Goal: Task Accomplishment & Management: Manage account settings

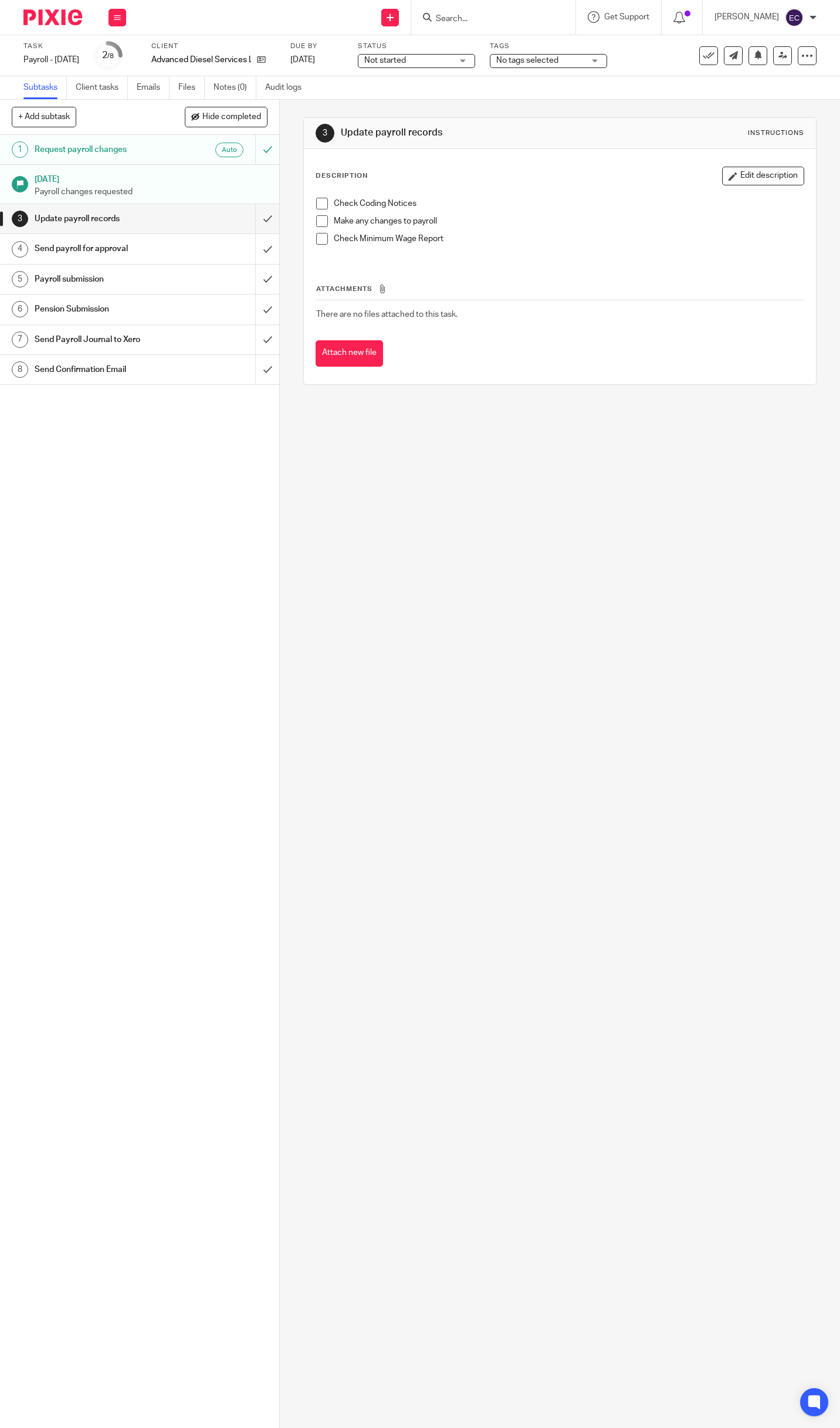
click at [67, 248] on h1 "Send payroll for approval" at bounding box center [104, 248] width 139 height 17
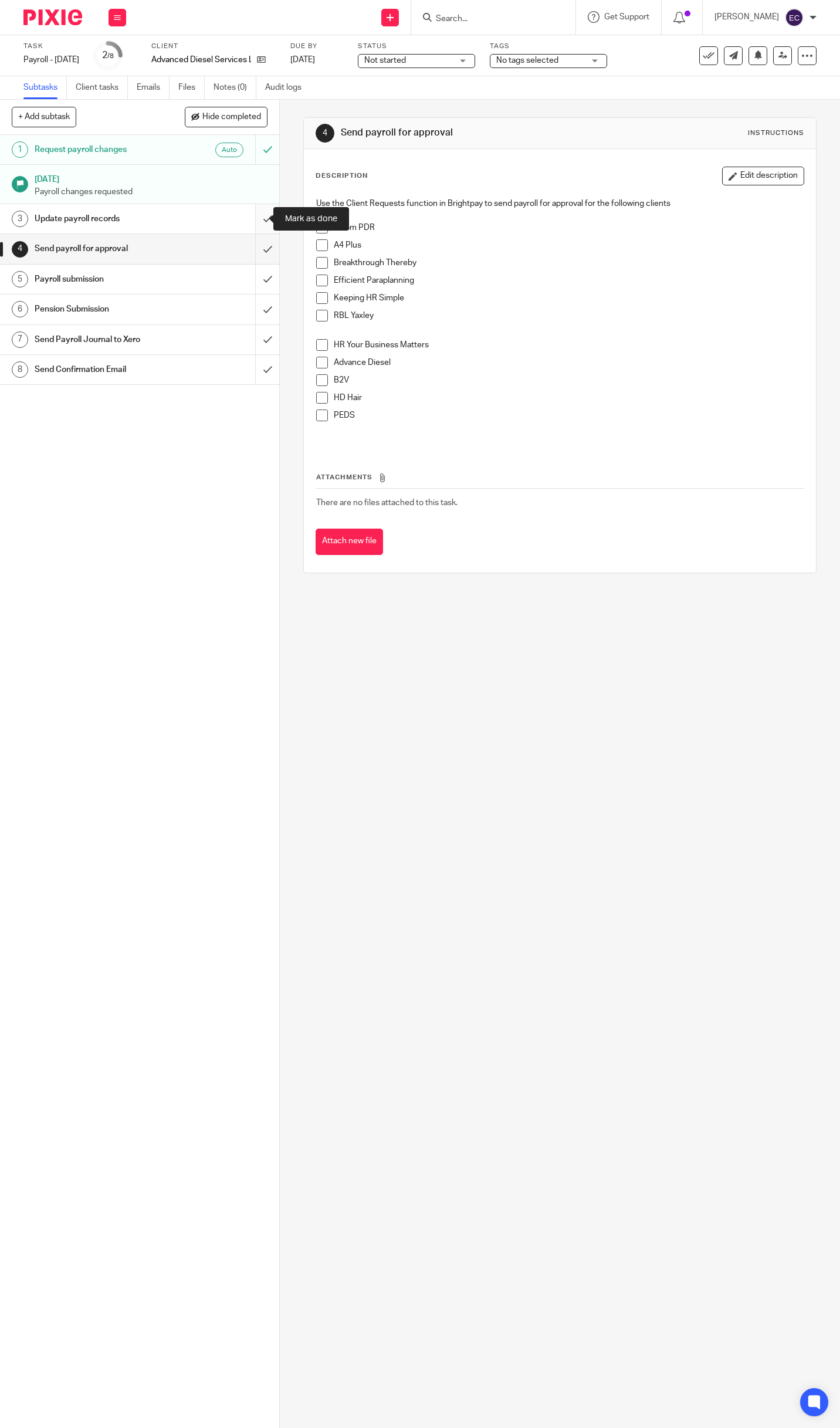
click at [253, 219] on input "submit" at bounding box center [139, 219] width 279 height 29
click at [254, 250] on input "submit" at bounding box center [139, 248] width 279 height 29
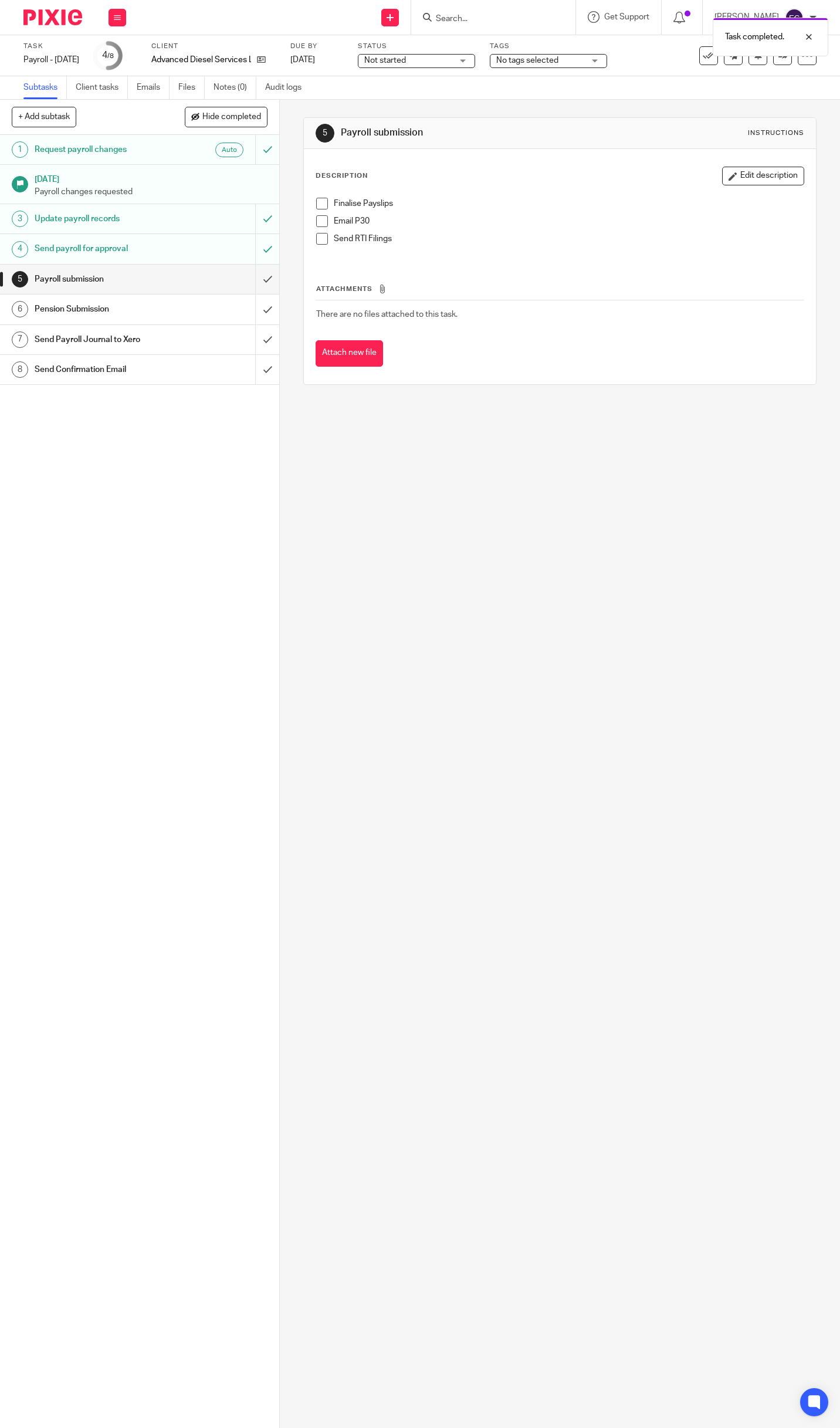
click at [584, 60] on span "No tags selected" at bounding box center [540, 61] width 88 height 12
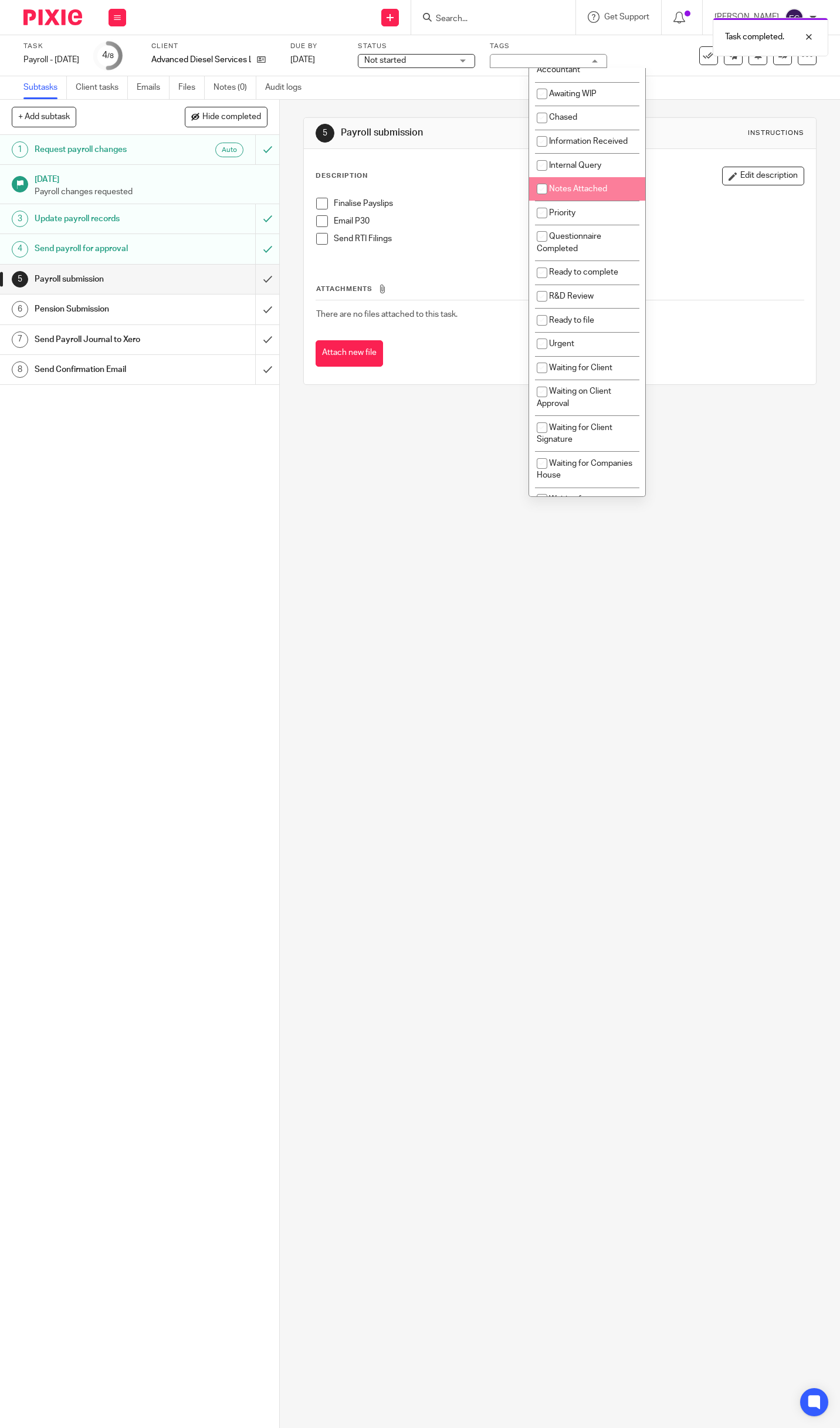
scroll to position [176, 0]
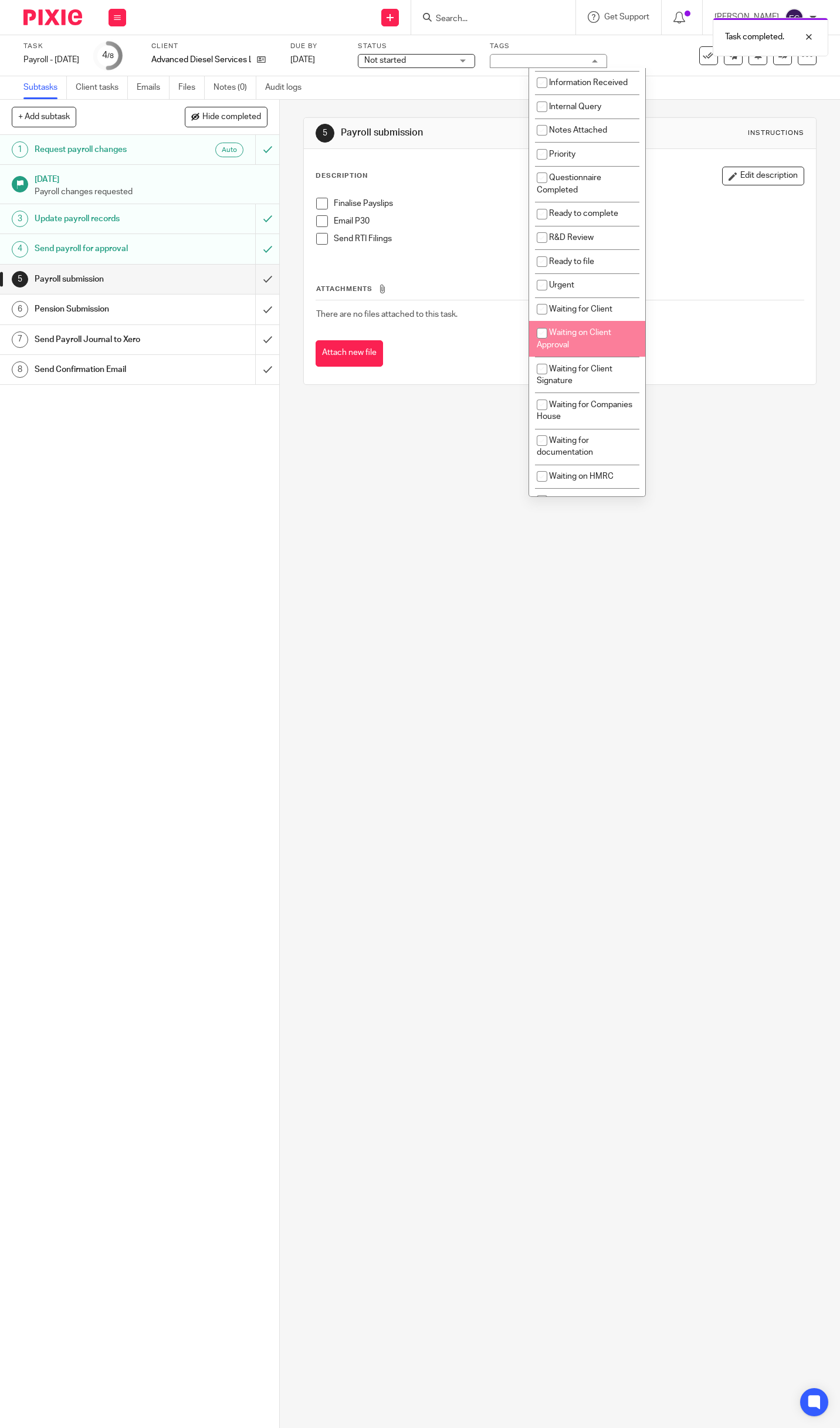
click at [598, 325] on li "Waiting on Client Approval" at bounding box center [587, 339] width 116 height 36
checkbox input "true"
click at [776, 495] on div "5 Payroll submission Instructions Description Edit description Finalise Payslip…" at bounding box center [559, 764] width 560 height 1328
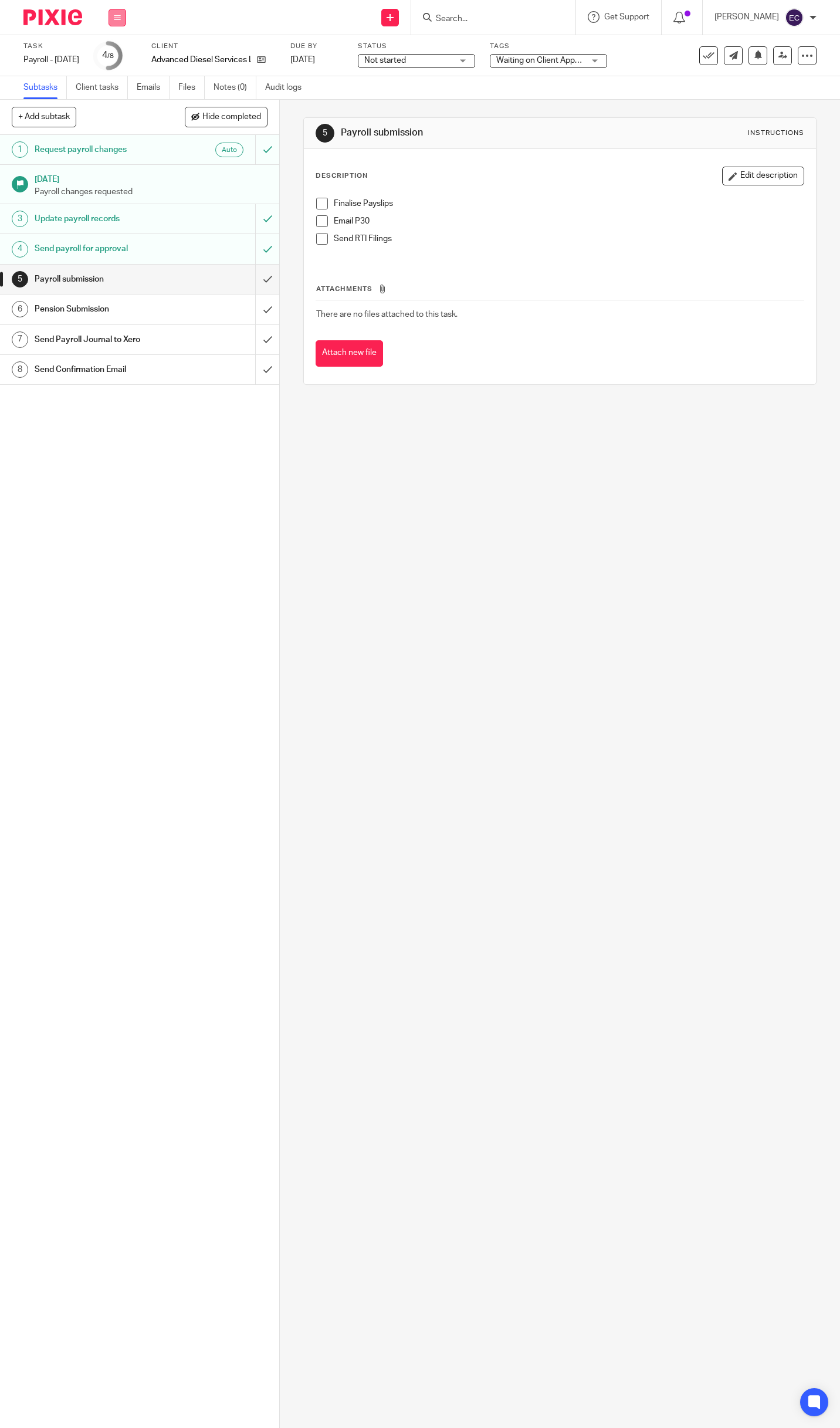
click at [116, 15] on icon at bounding box center [117, 17] width 7 height 7
click at [113, 105] on link "Team" at bounding box center [111, 106] width 19 height 8
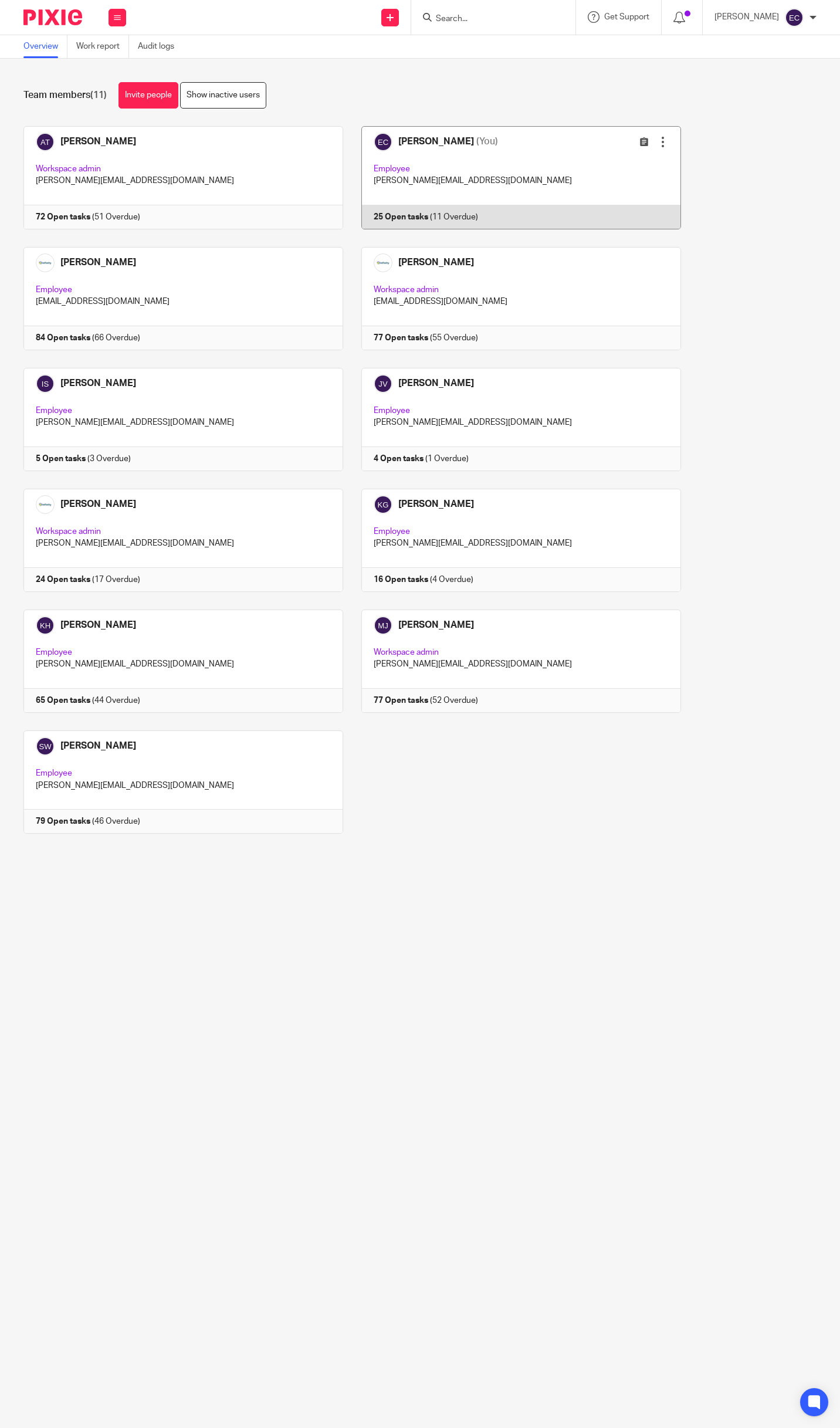
click at [431, 172] on link at bounding box center [512, 178] width 338 height 103
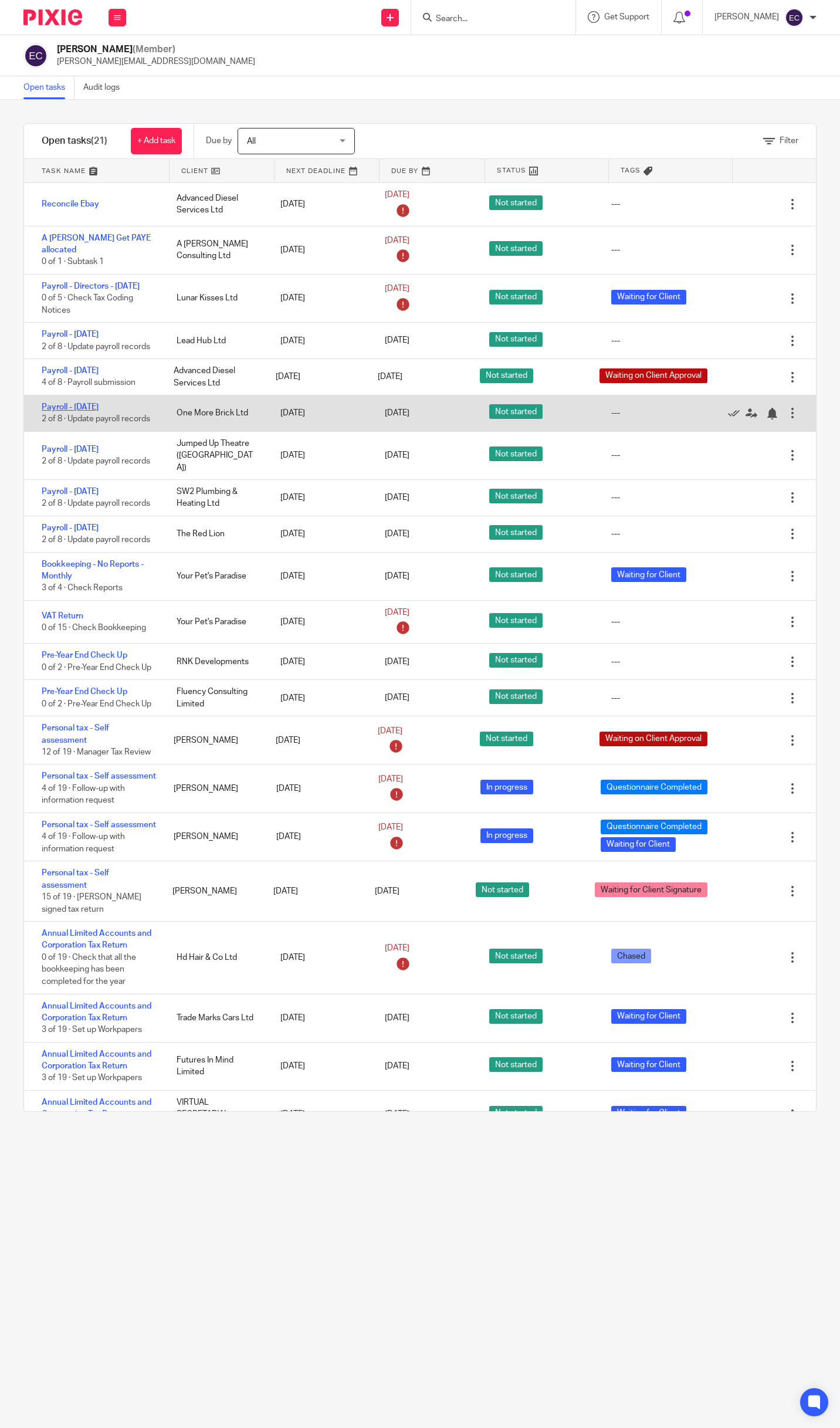
click at [98, 411] on link "Payroll - [DATE]" at bounding box center [70, 407] width 57 height 8
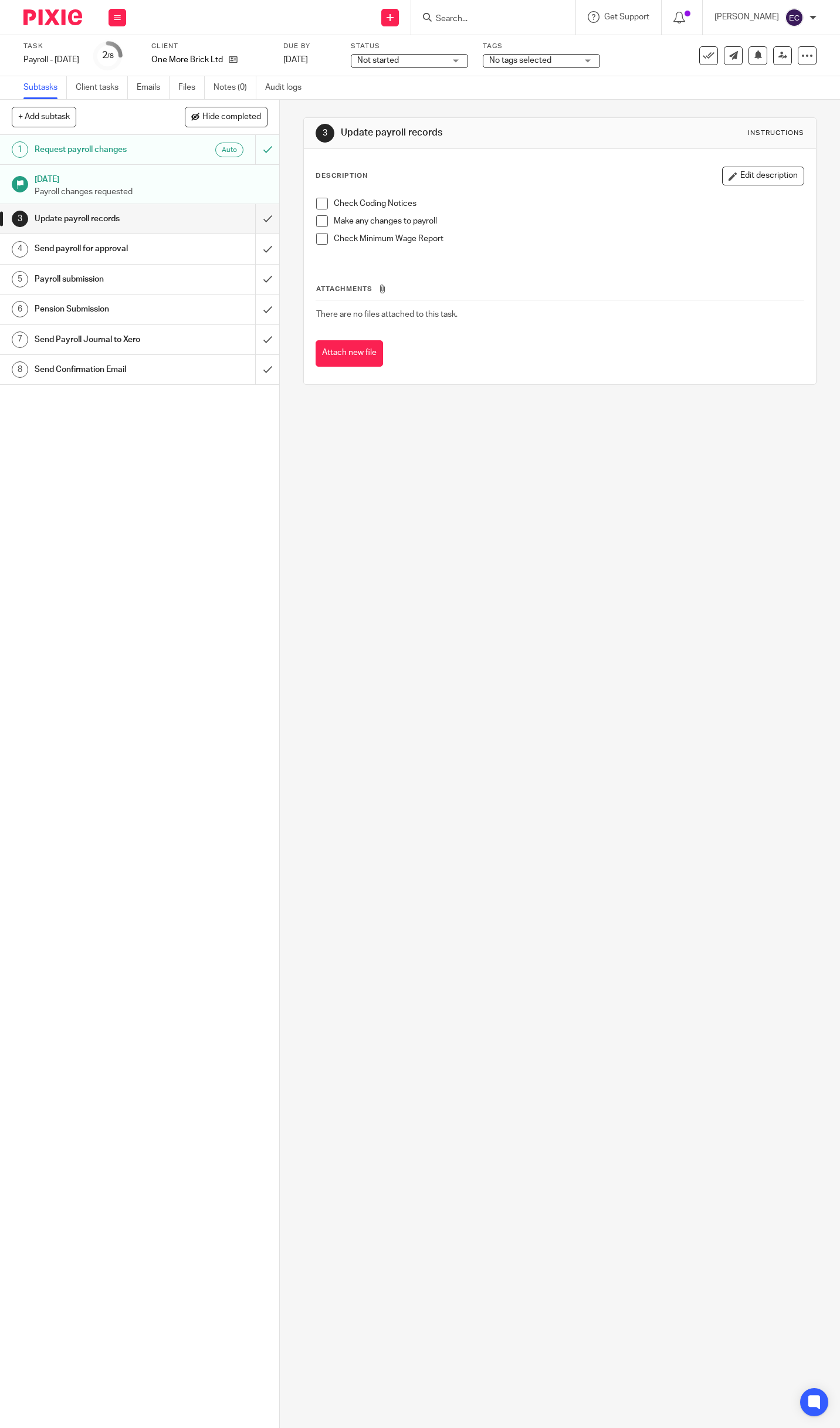
click at [551, 62] on span "No tags selected" at bounding box center [520, 60] width 62 height 8
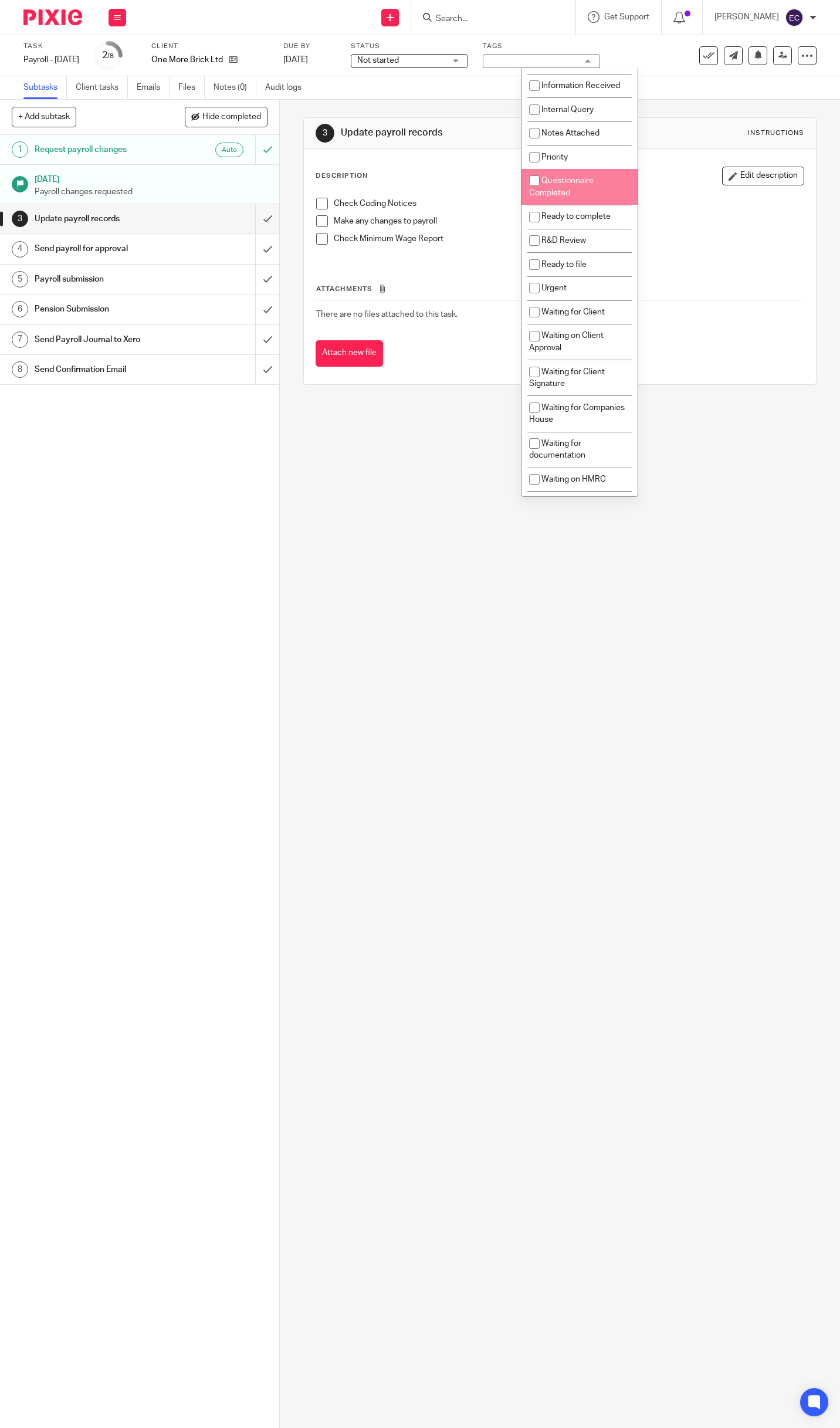
scroll to position [176, 0]
click at [582, 314] on li "Waiting for Client" at bounding box center [579, 309] width 116 height 24
checkbox input "true"
click at [734, 466] on div "3 Update payroll records Instructions Description Edit description Check Coding…" at bounding box center [559, 764] width 560 height 1328
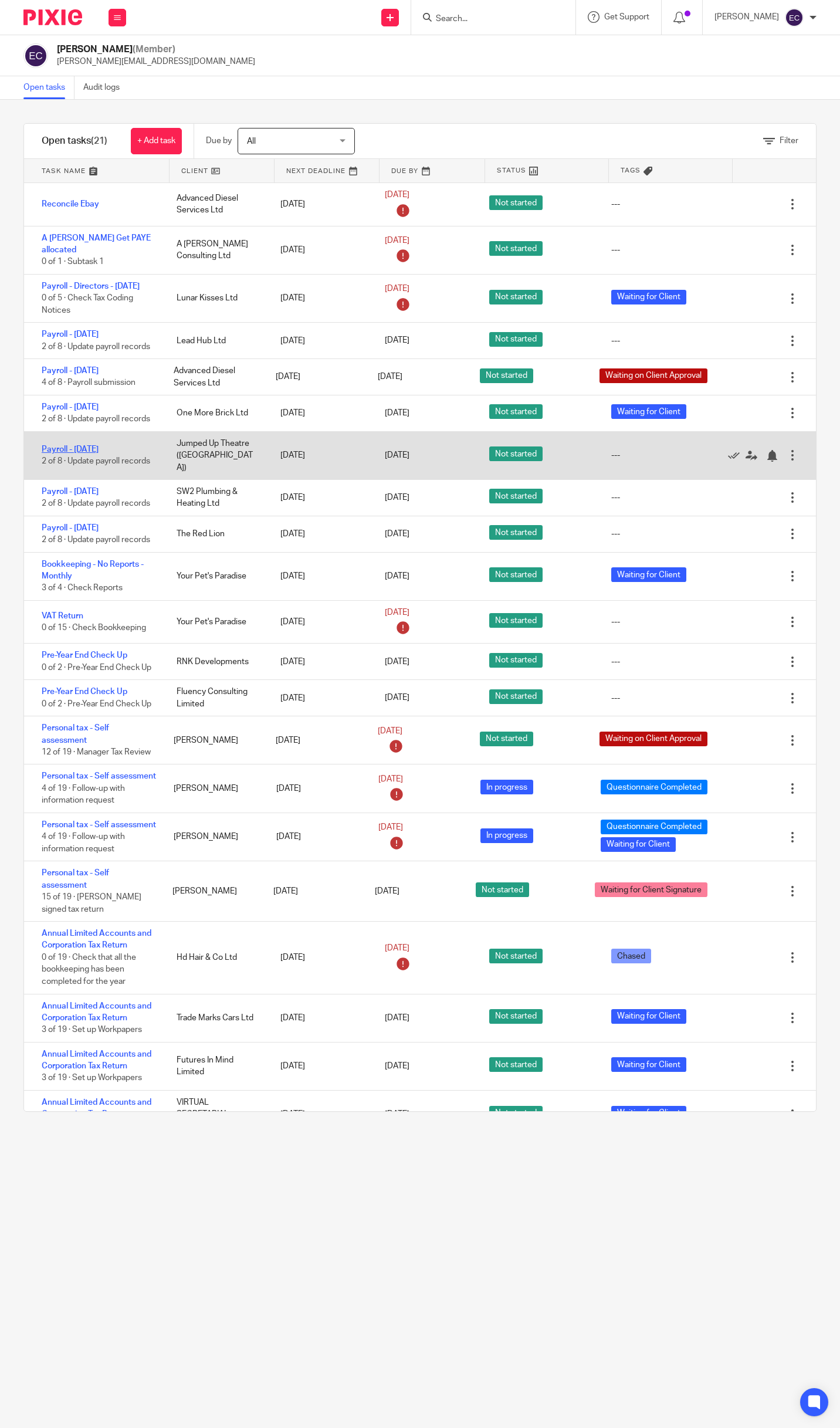
click at [98, 446] on link "Payroll - [DATE]" at bounding box center [70, 450] width 57 height 8
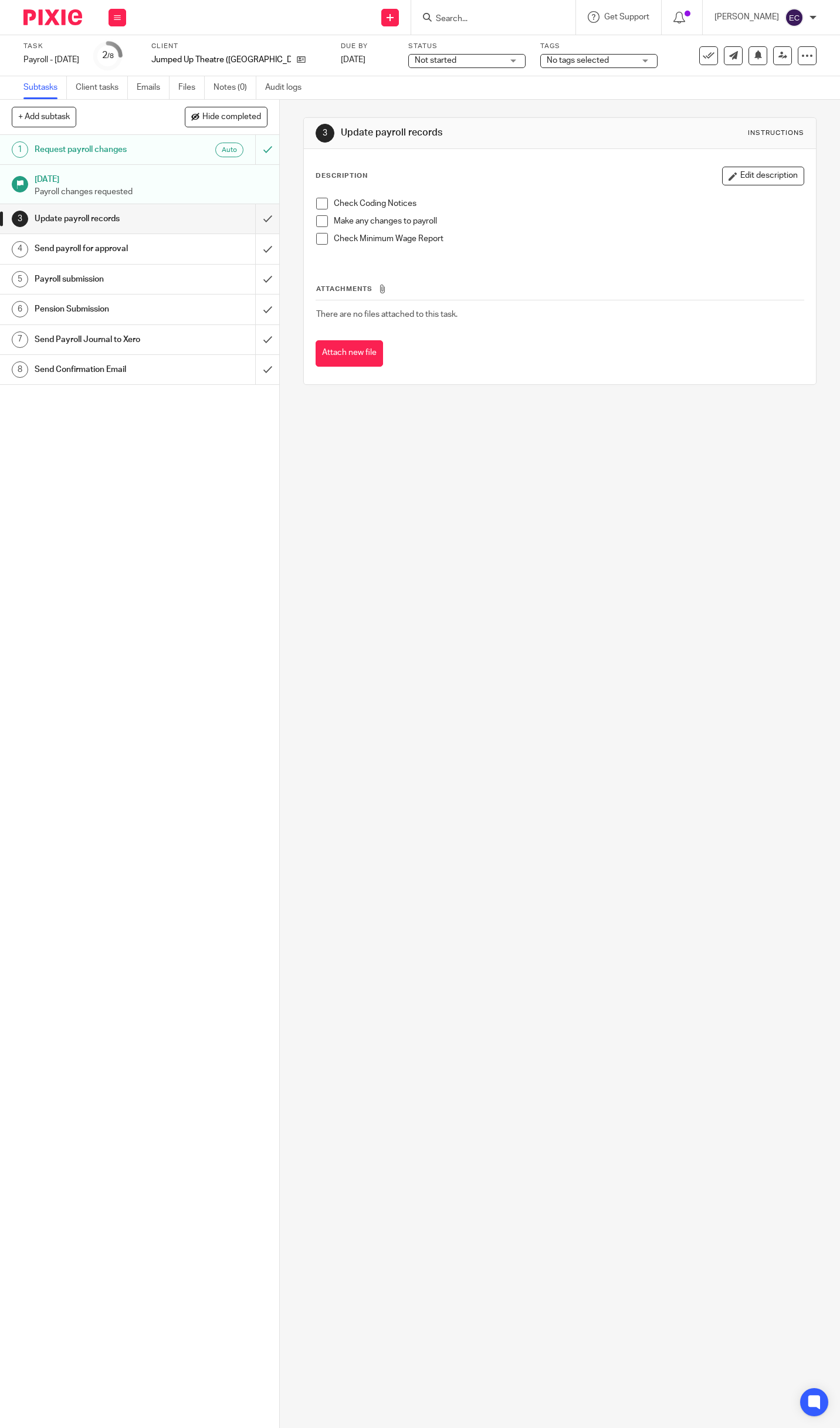
click at [93, 248] on h1 "Send payroll for approval" at bounding box center [104, 248] width 139 height 17
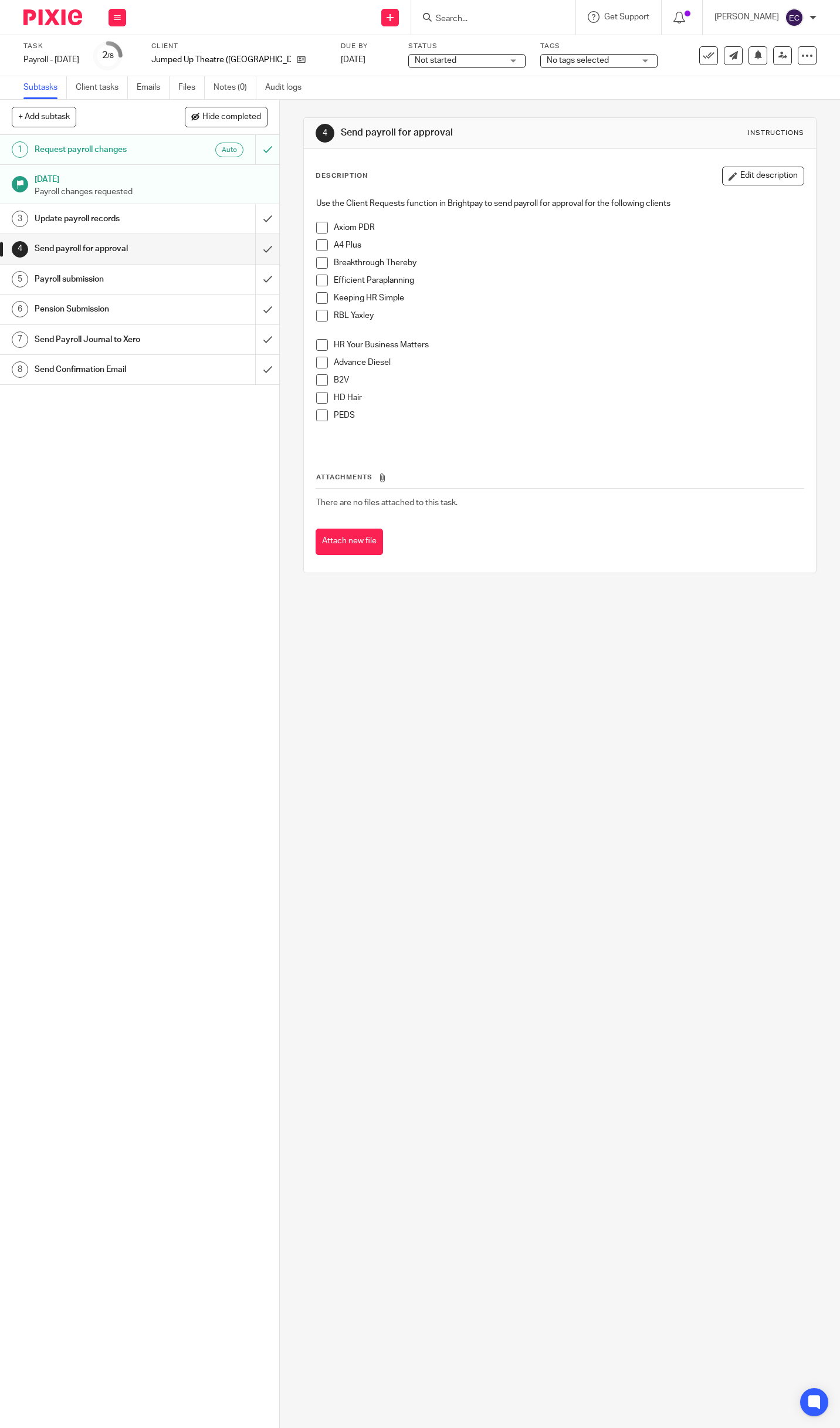
click at [101, 368] on h1 "Send Confirmation Email" at bounding box center [104, 369] width 139 height 17
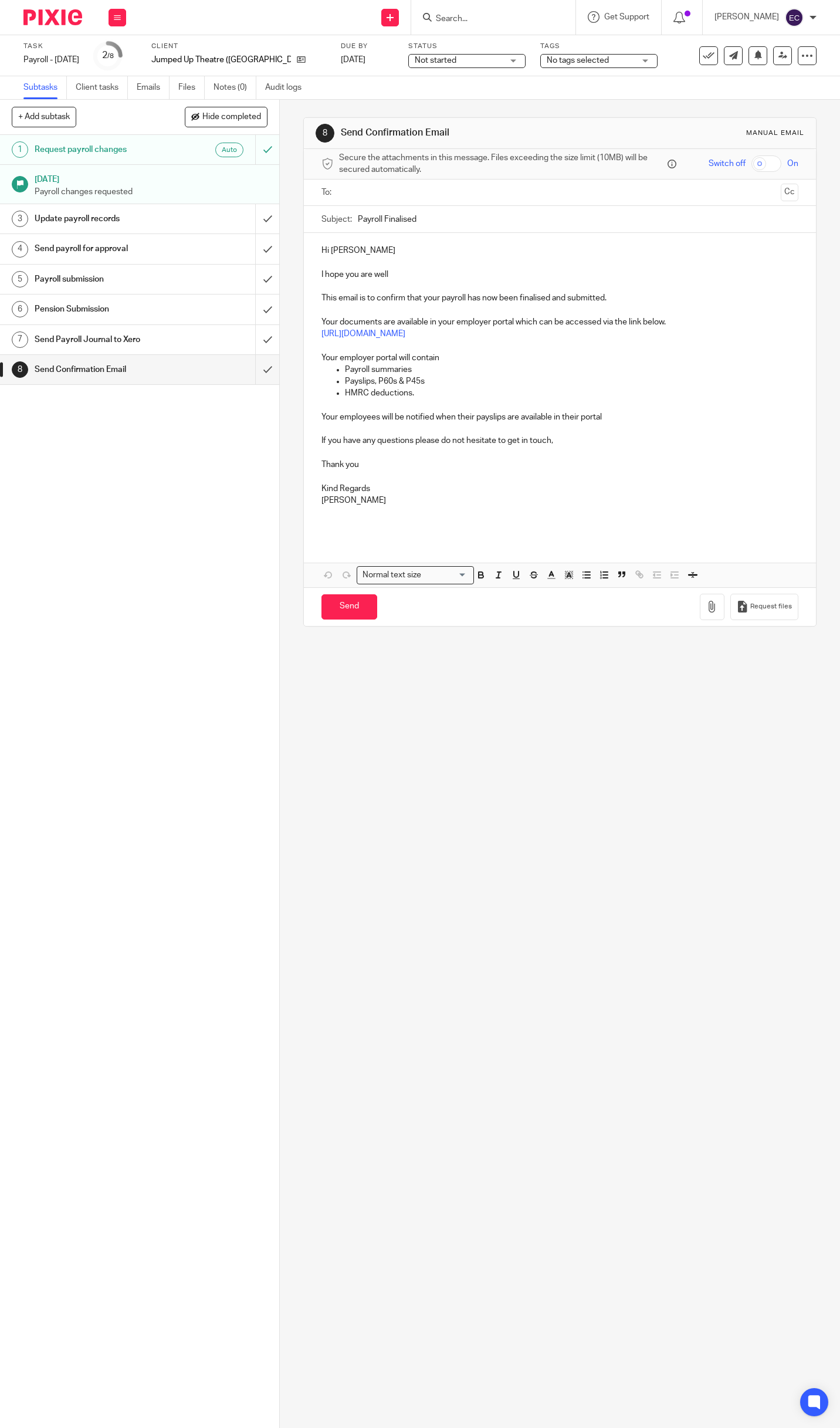
click at [362, 193] on input "text" at bounding box center [560, 192] width 433 height 13
click at [334, 606] on input "Send" at bounding box center [349, 609] width 55 height 25
type input "Sent"
click at [703, 60] on icon at bounding box center [708, 56] width 12 height 12
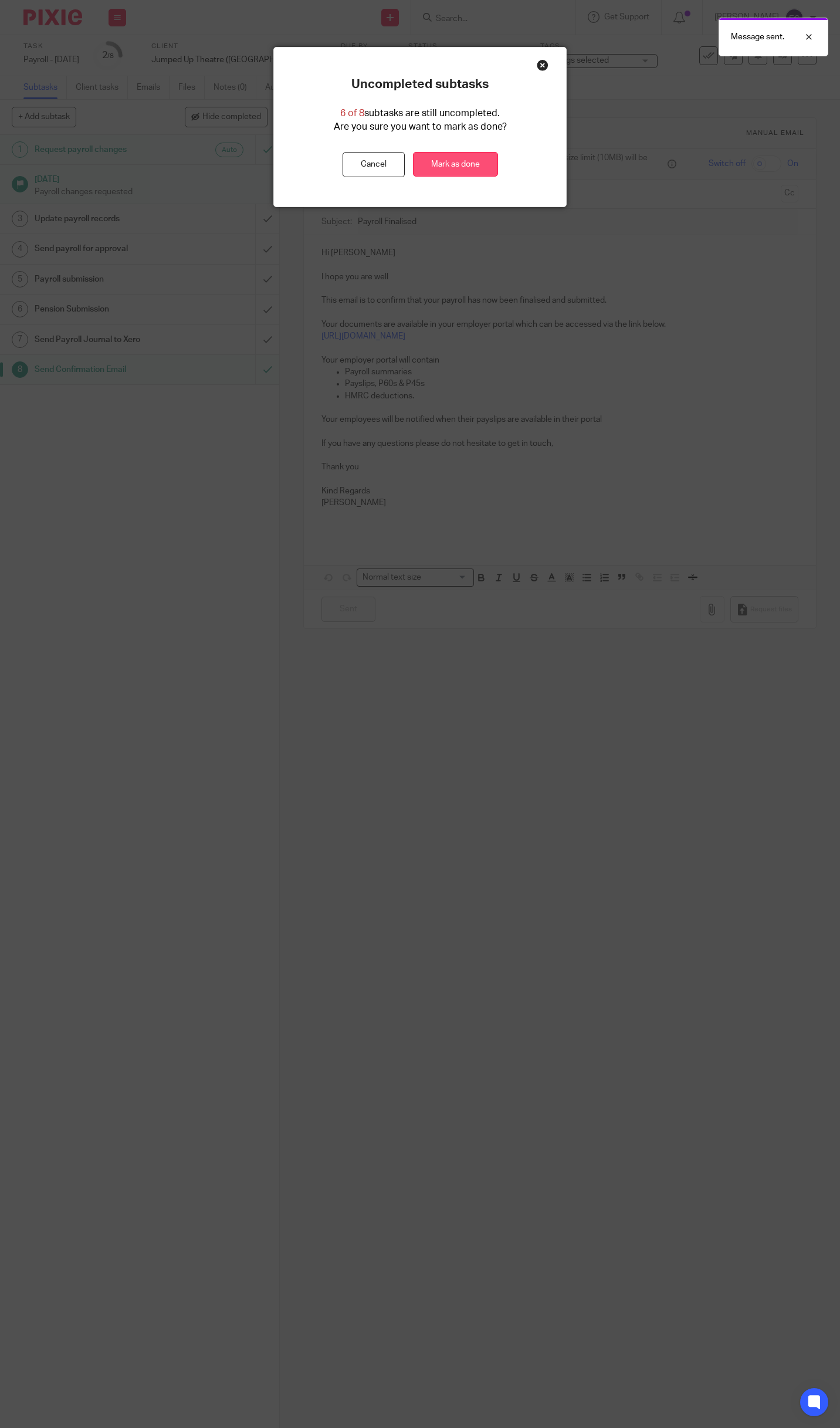
click at [461, 165] on link "Mark as done" at bounding box center [455, 164] width 85 height 25
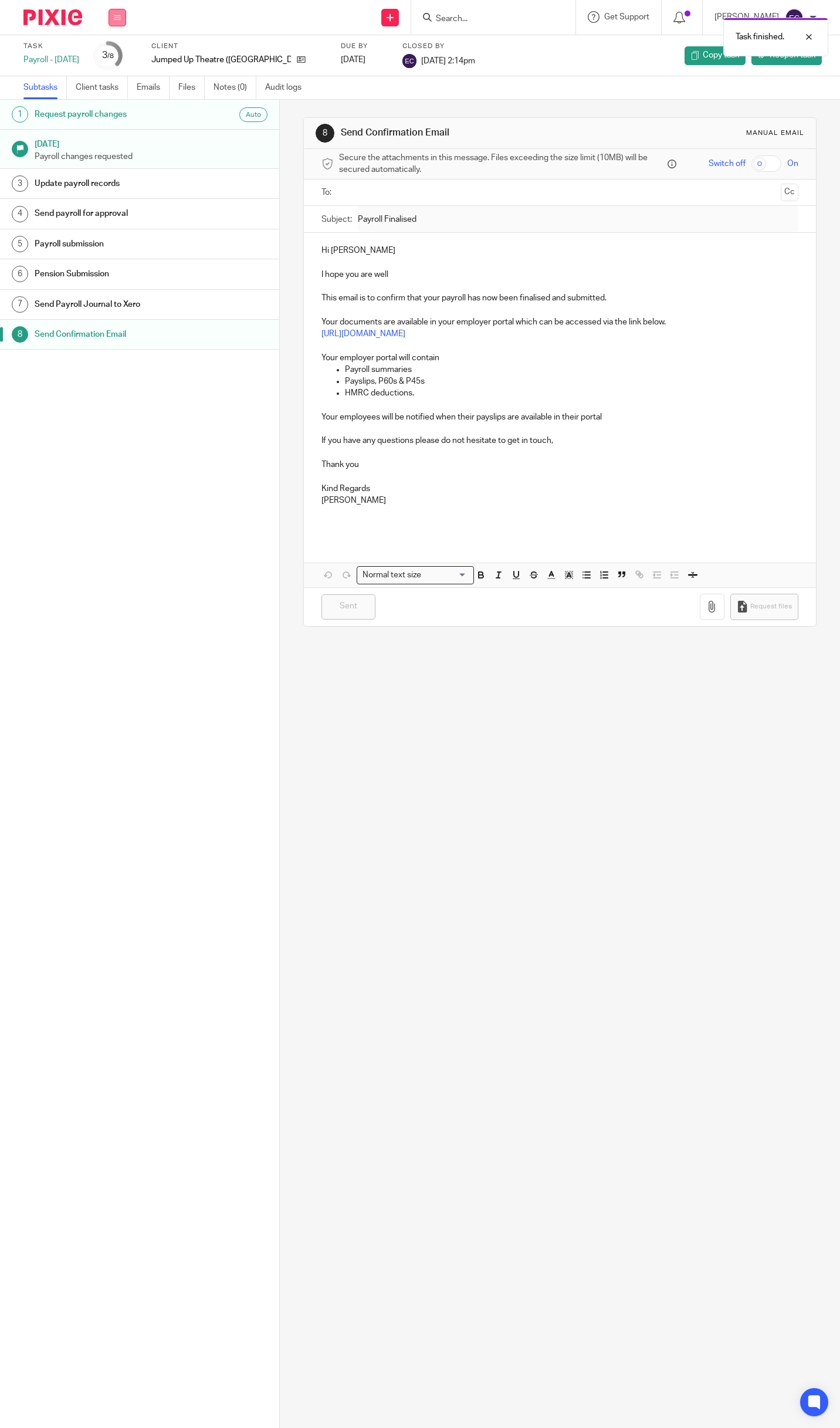
click at [126, 22] on button at bounding box center [117, 17] width 17 height 17
click at [112, 107] on link "Team" at bounding box center [111, 106] width 19 height 8
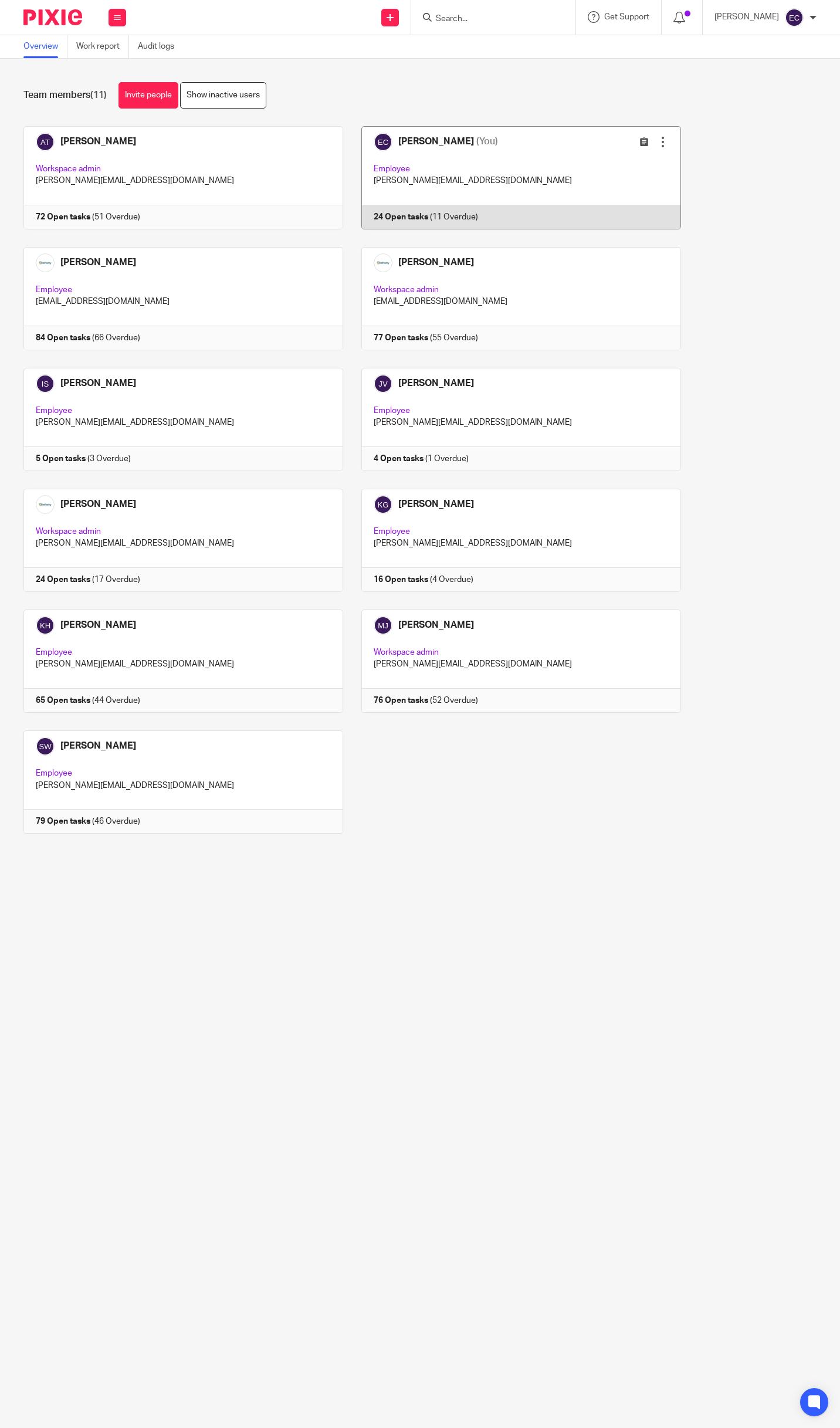
click at [465, 164] on link at bounding box center [512, 178] width 338 height 103
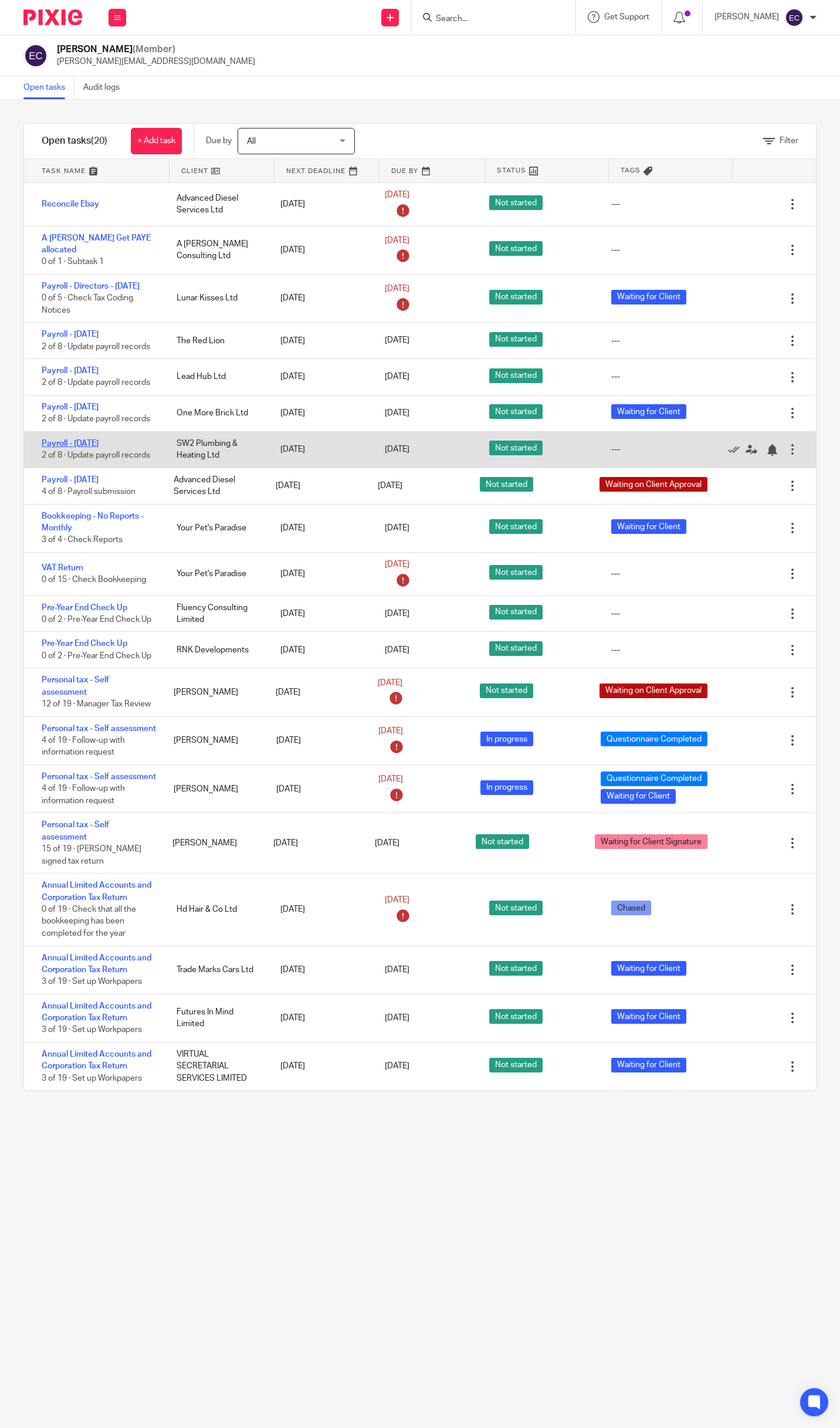
click at [98, 448] on link "Payroll - [DATE]" at bounding box center [70, 443] width 57 height 8
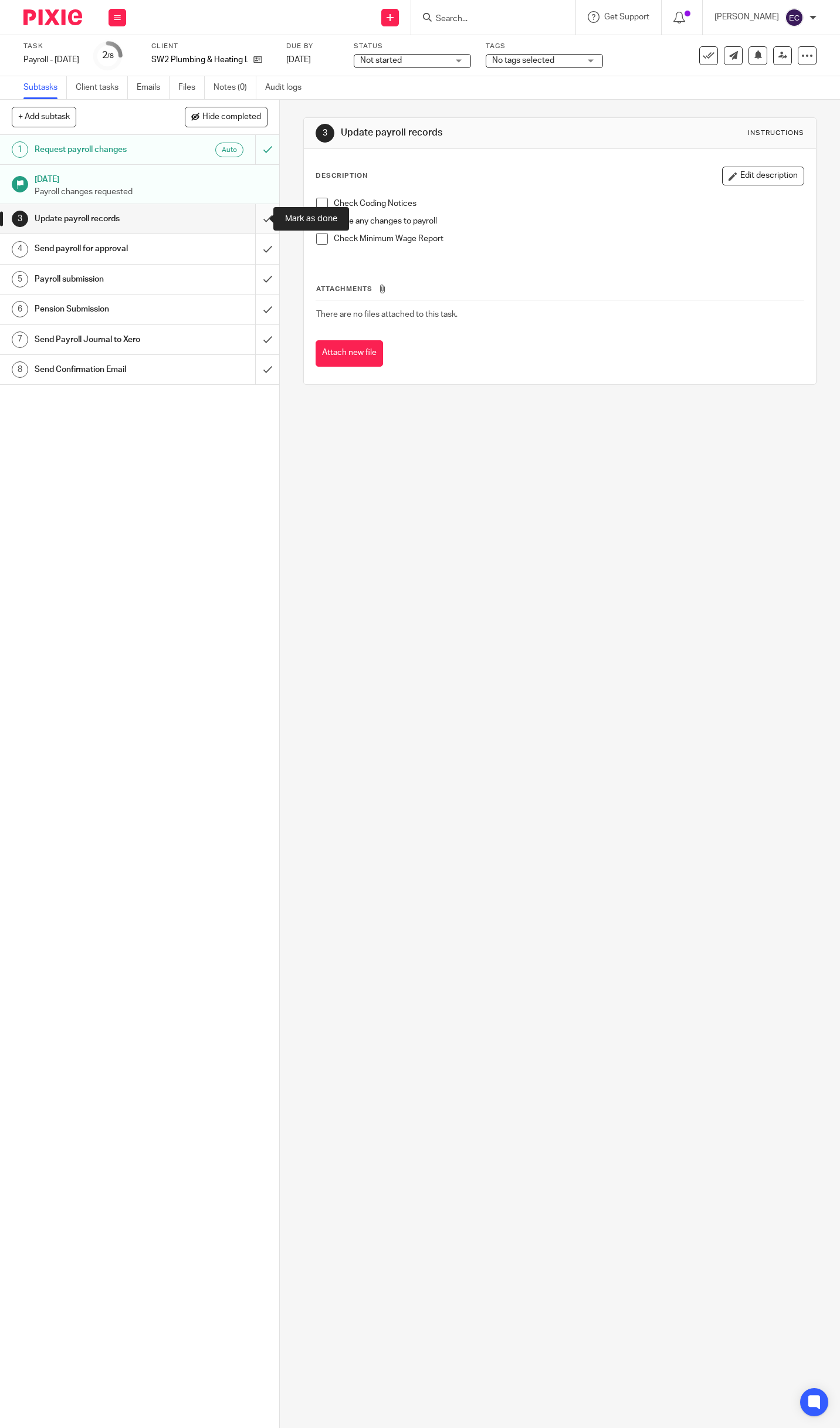
click at [257, 219] on input "submit" at bounding box center [139, 219] width 279 height 29
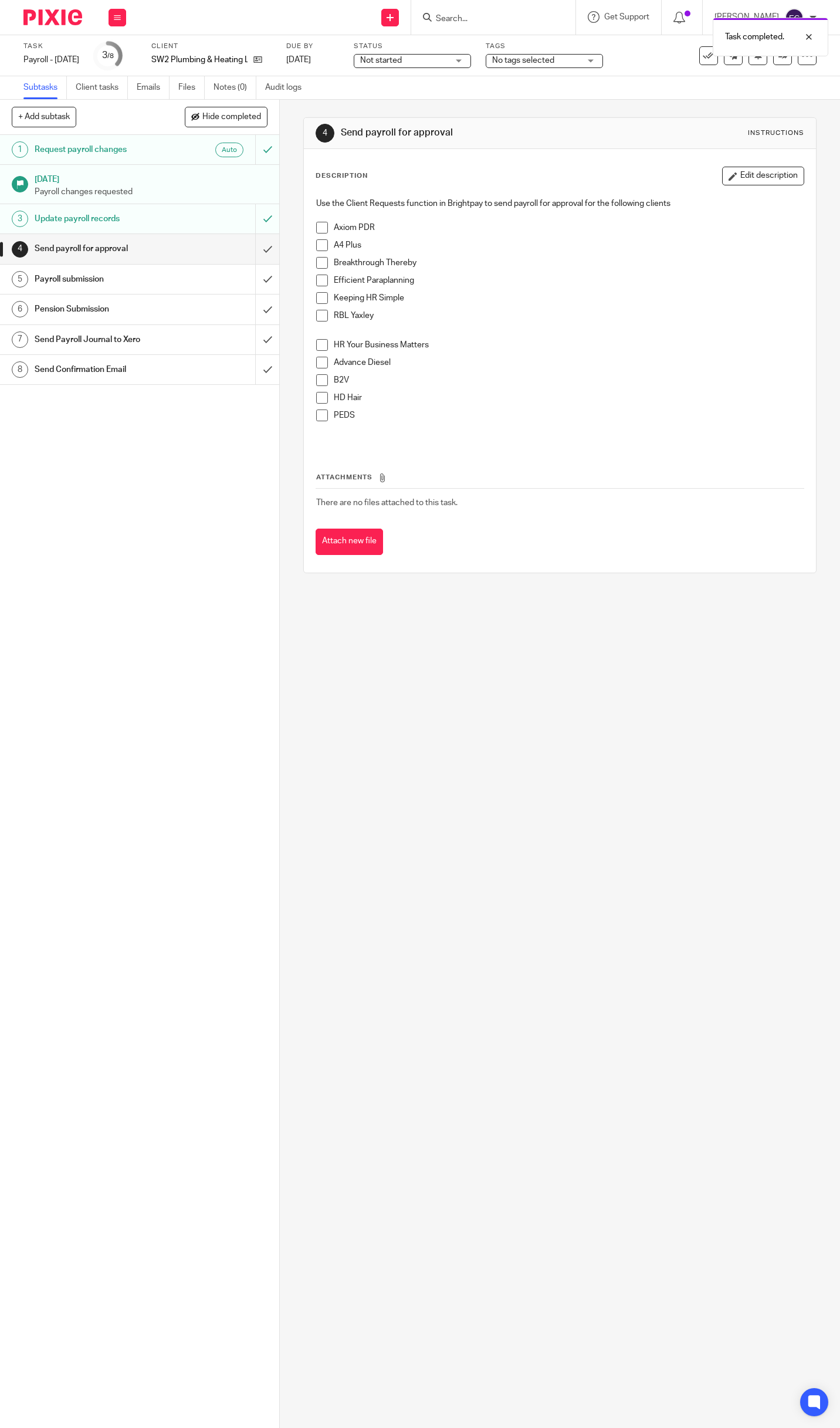
click at [194, 250] on div "Send payroll for approval" at bounding box center [139, 248] width 209 height 17
click at [261, 245] on input "submit" at bounding box center [139, 248] width 279 height 29
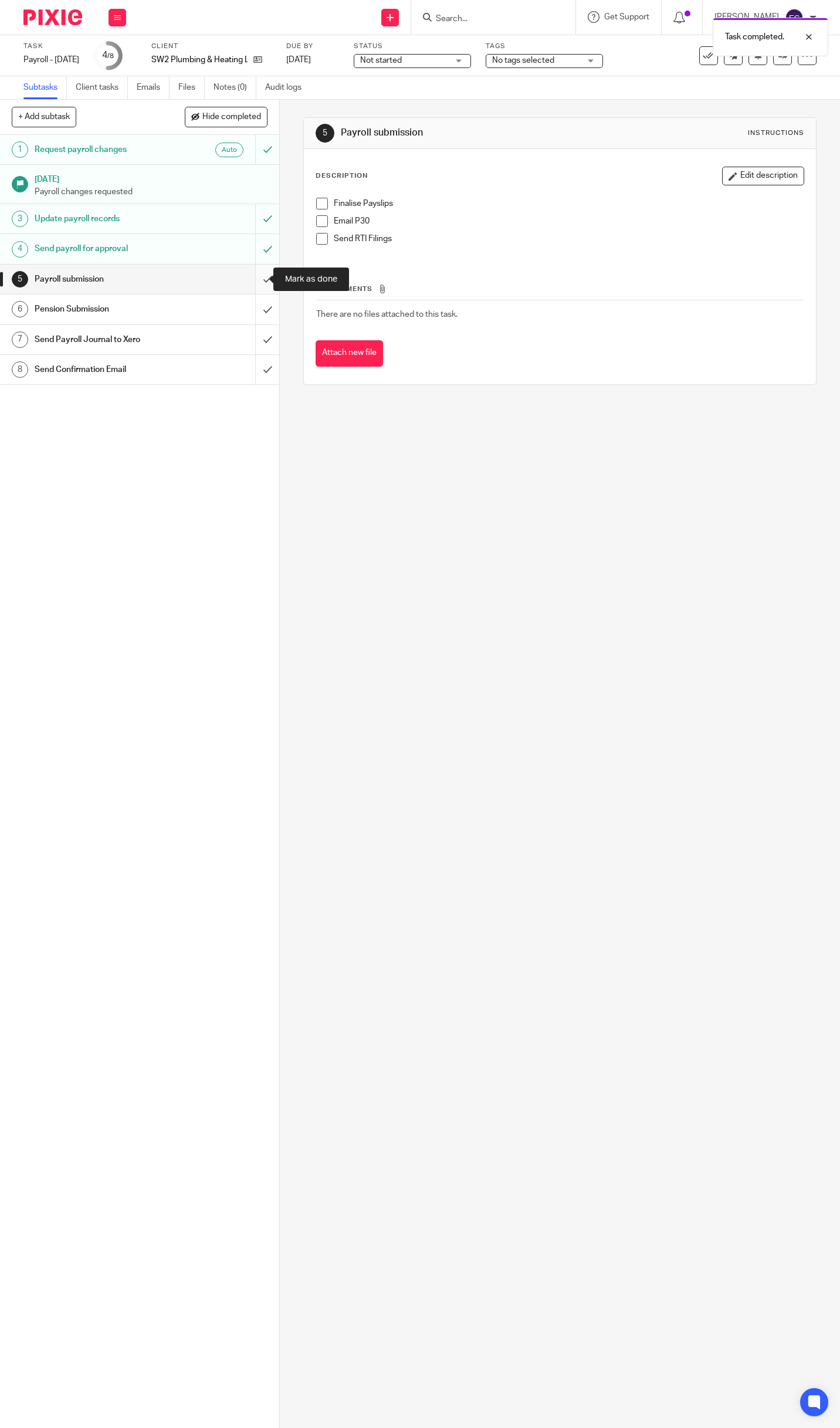
click at [252, 280] on input "submit" at bounding box center [139, 279] width 279 height 29
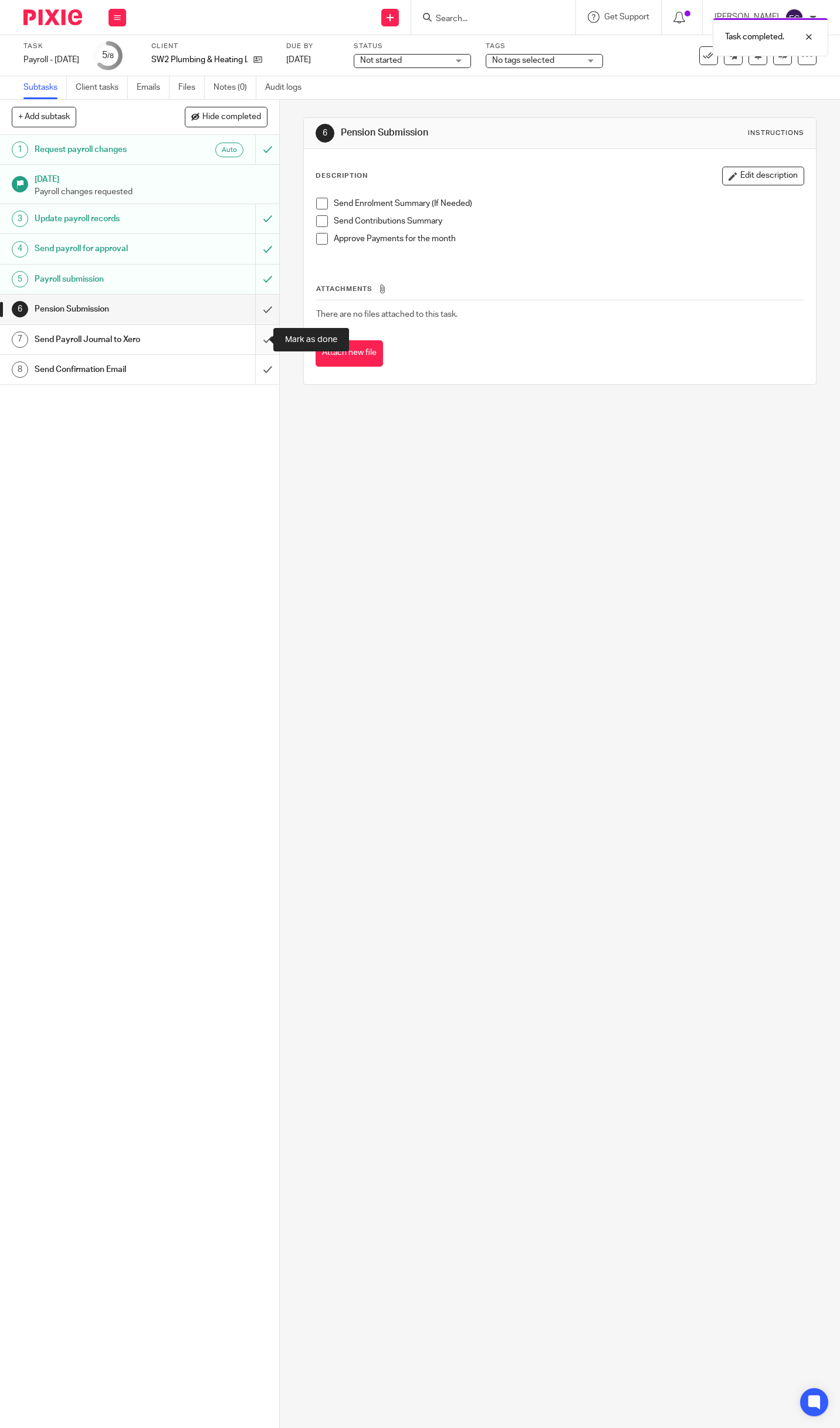
click at [251, 342] on input "submit" at bounding box center [139, 339] width 279 height 29
click at [99, 366] on h1 "Send Confirmation Email" at bounding box center [104, 369] width 139 height 17
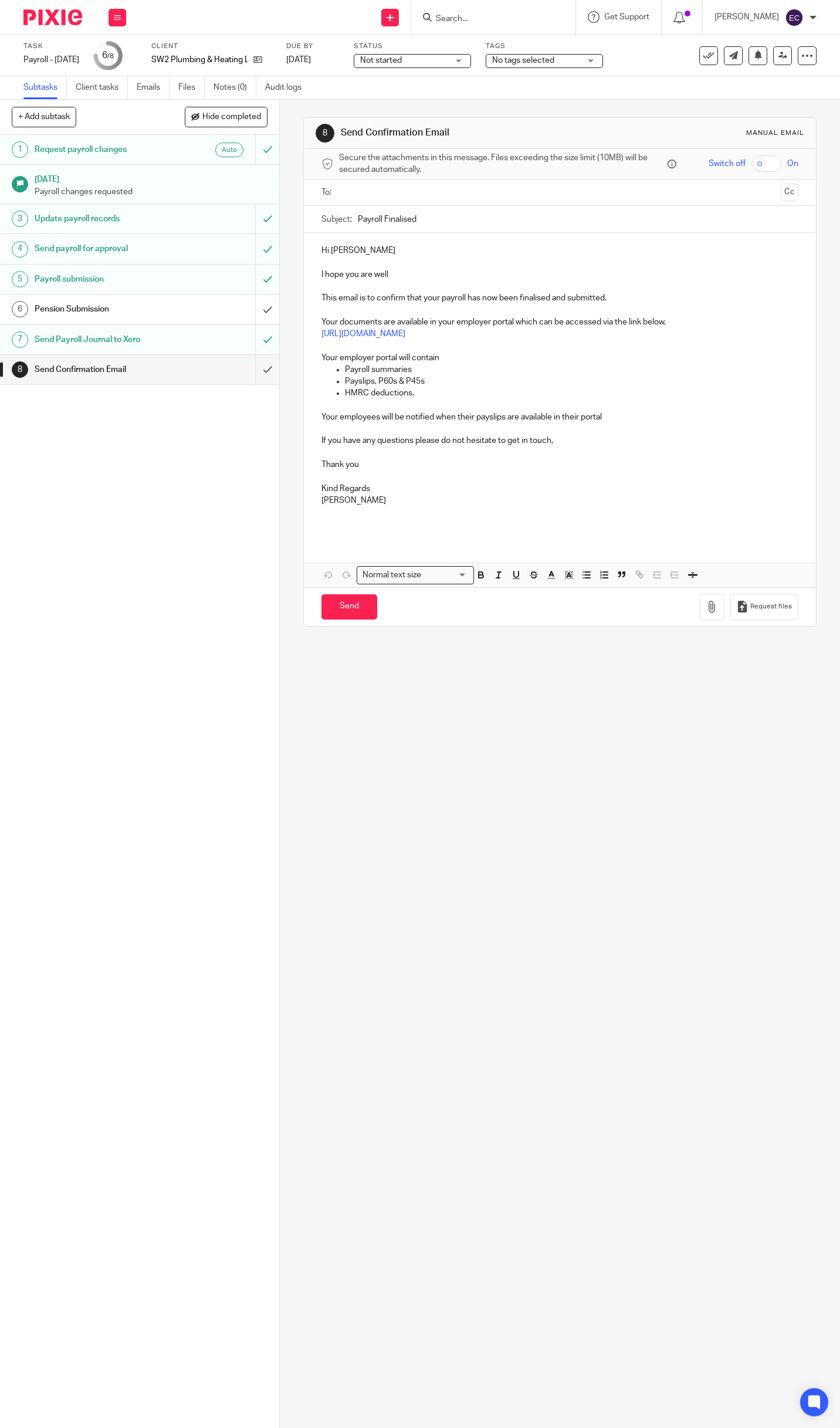
click at [437, 193] on input "text" at bounding box center [560, 192] width 433 height 13
click at [346, 602] on input "Send" at bounding box center [349, 609] width 55 height 25
type input "Sent"
click at [121, 15] on button at bounding box center [117, 17] width 17 height 17
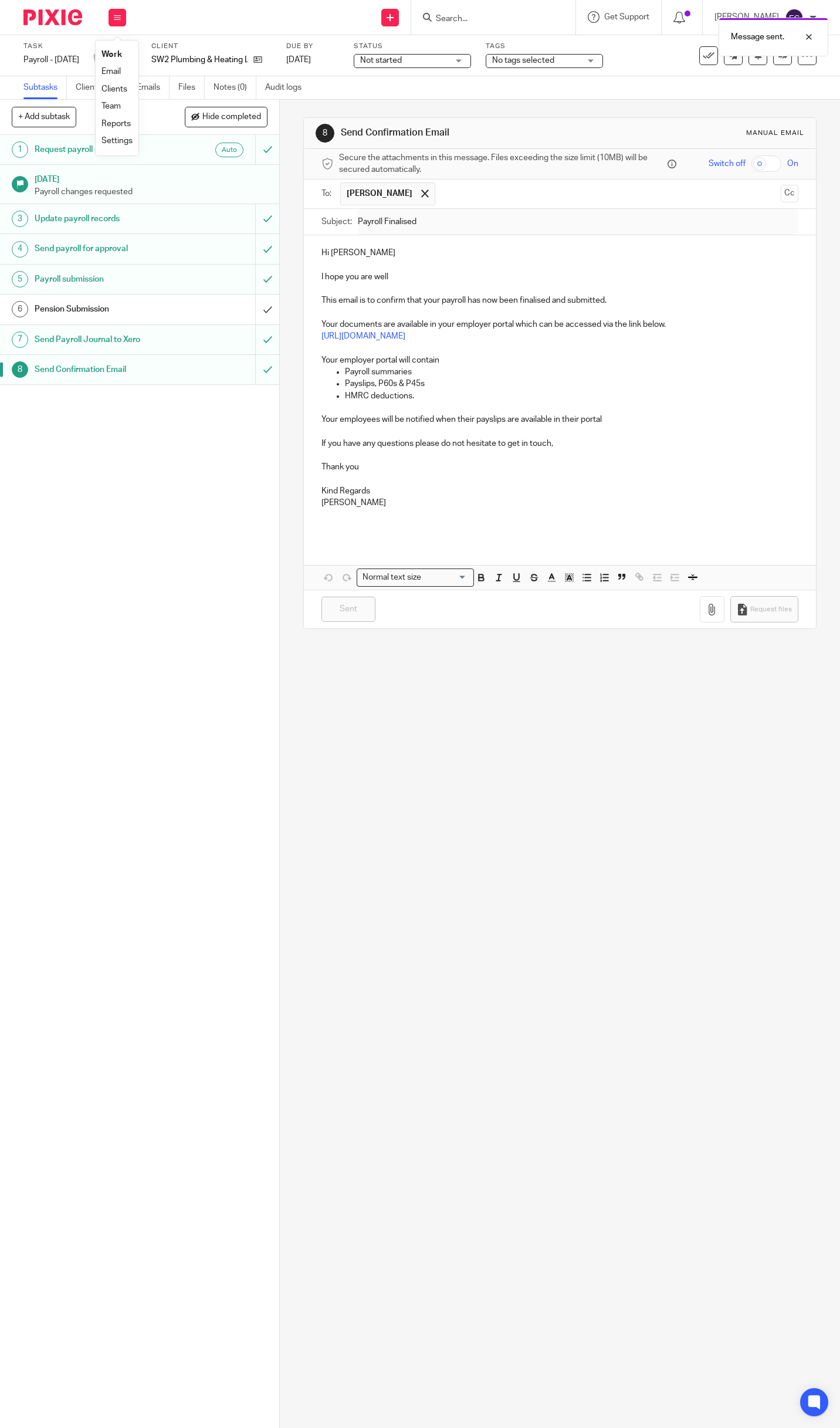
click at [118, 51] on link "Work" at bounding box center [112, 55] width 21 height 8
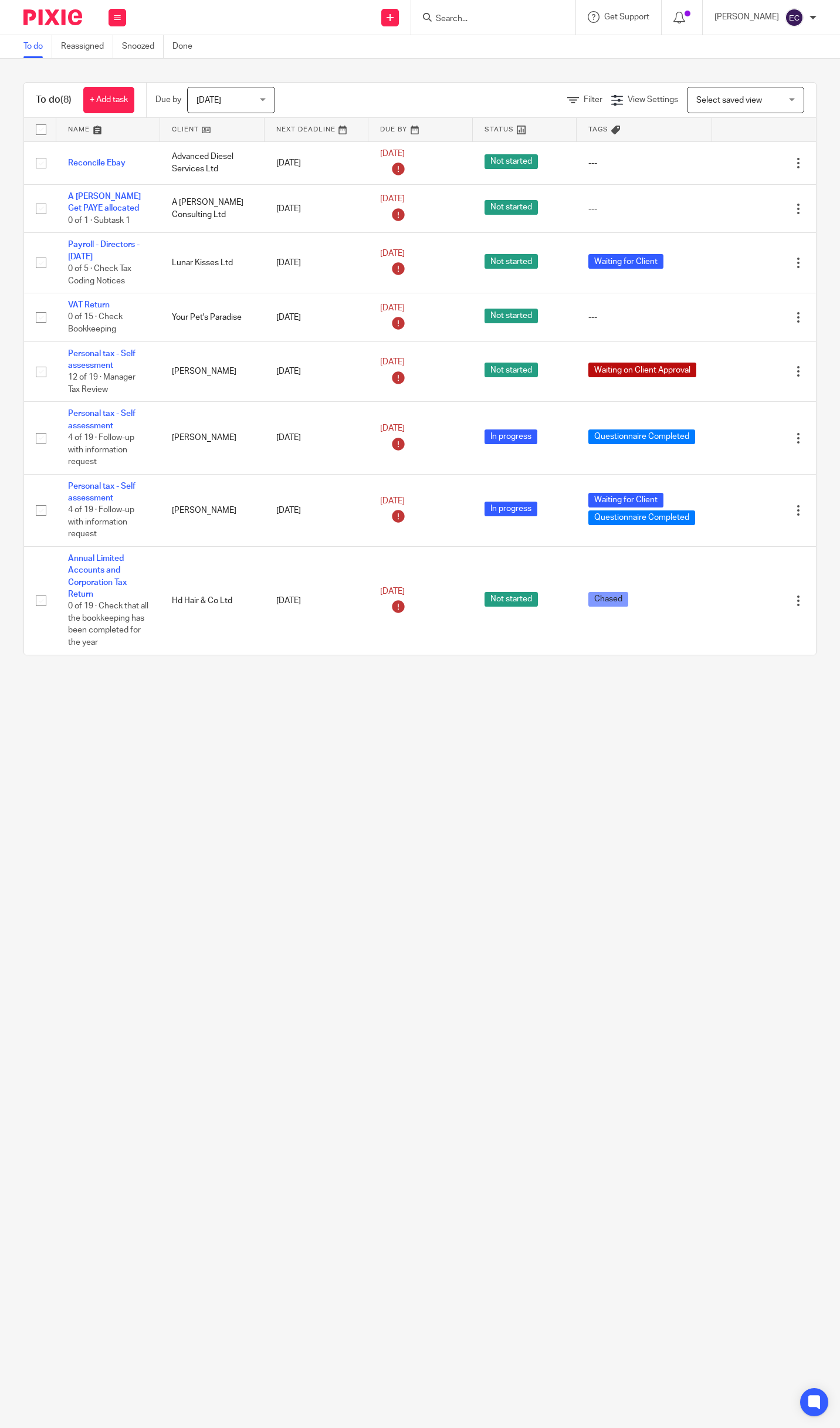
click at [116, 19] on icon at bounding box center [117, 17] width 7 height 7
click at [116, 103] on link "Team" at bounding box center [111, 106] width 19 height 8
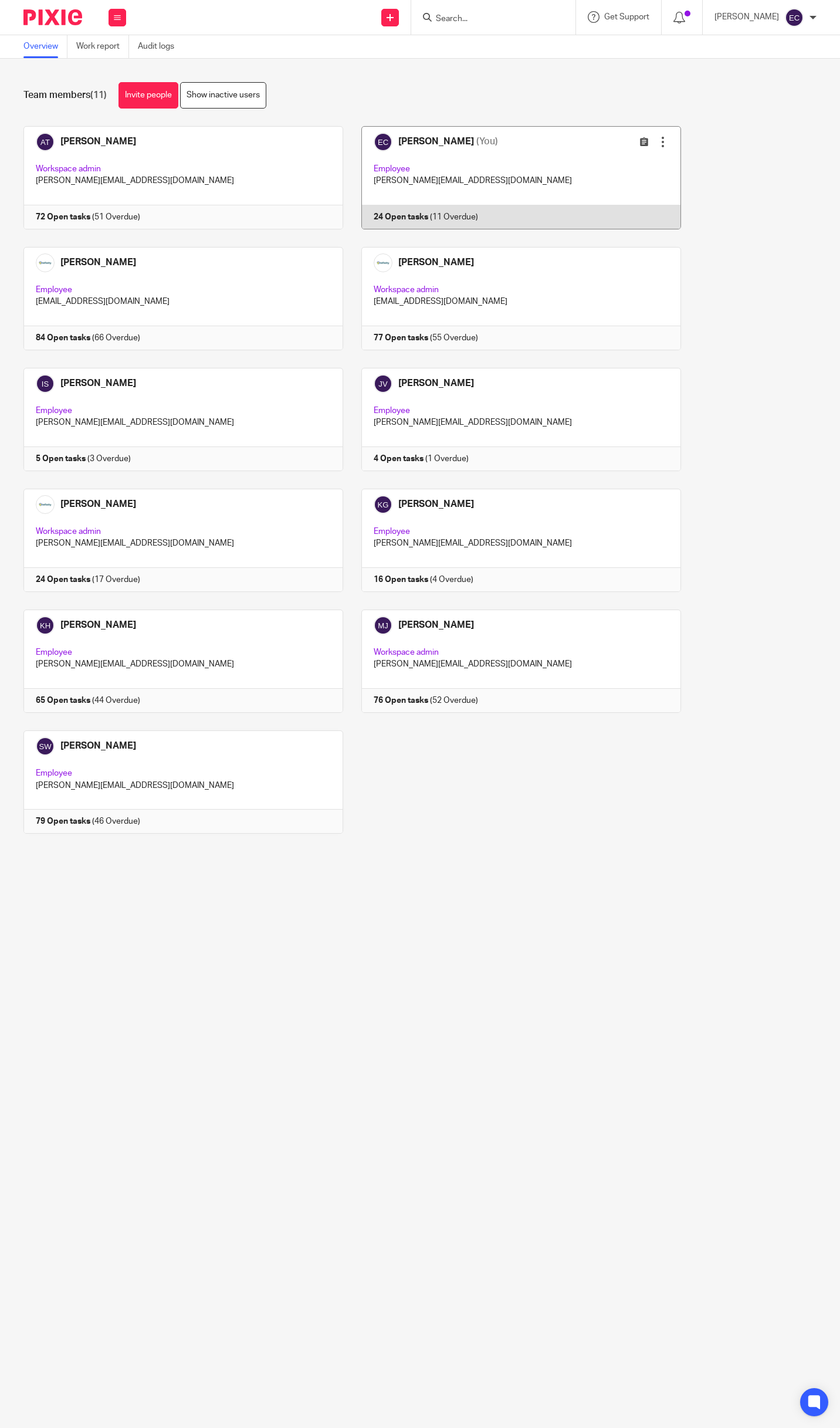
click at [477, 160] on link at bounding box center [512, 178] width 338 height 103
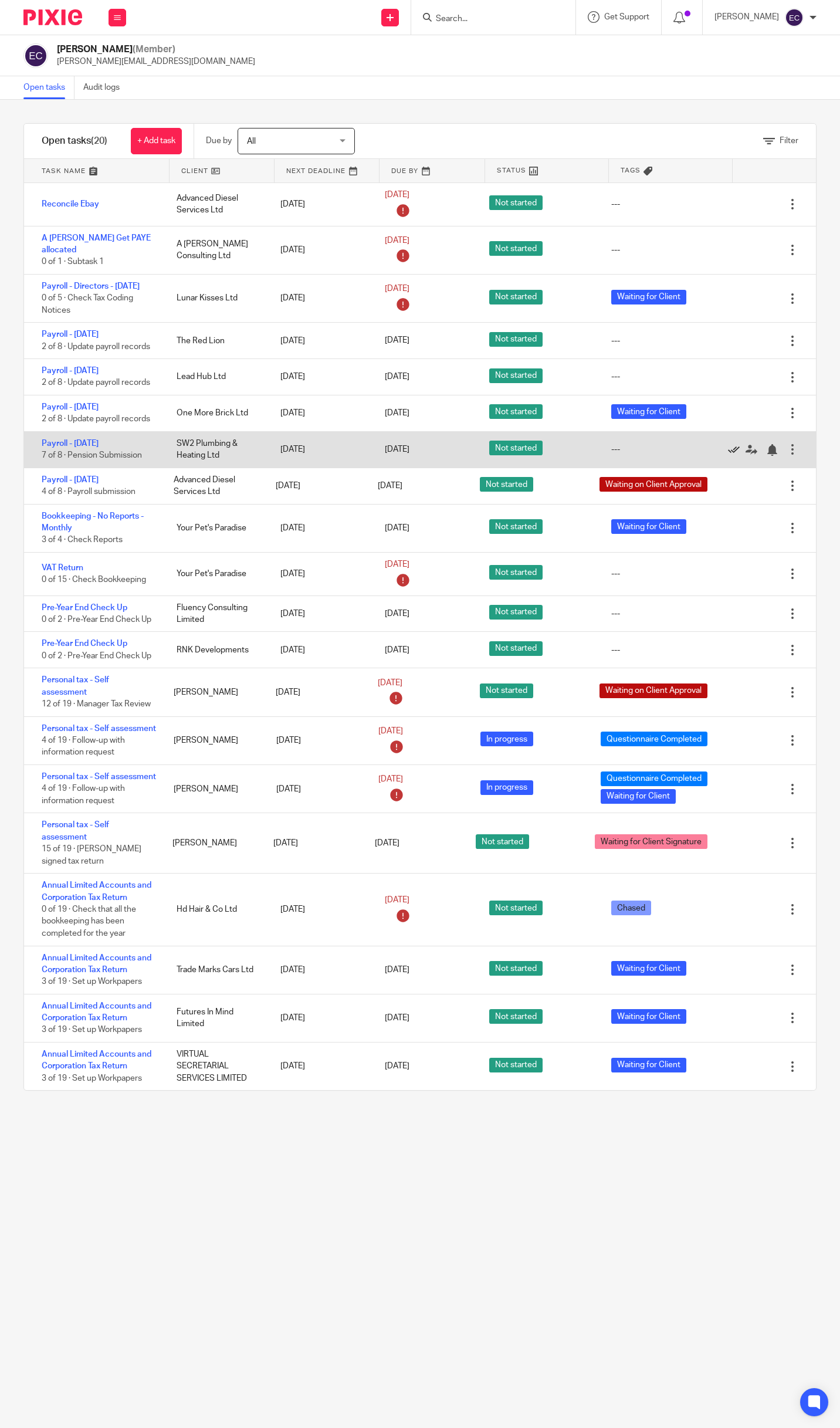
click at [728, 452] on icon at bounding box center [733, 450] width 12 height 12
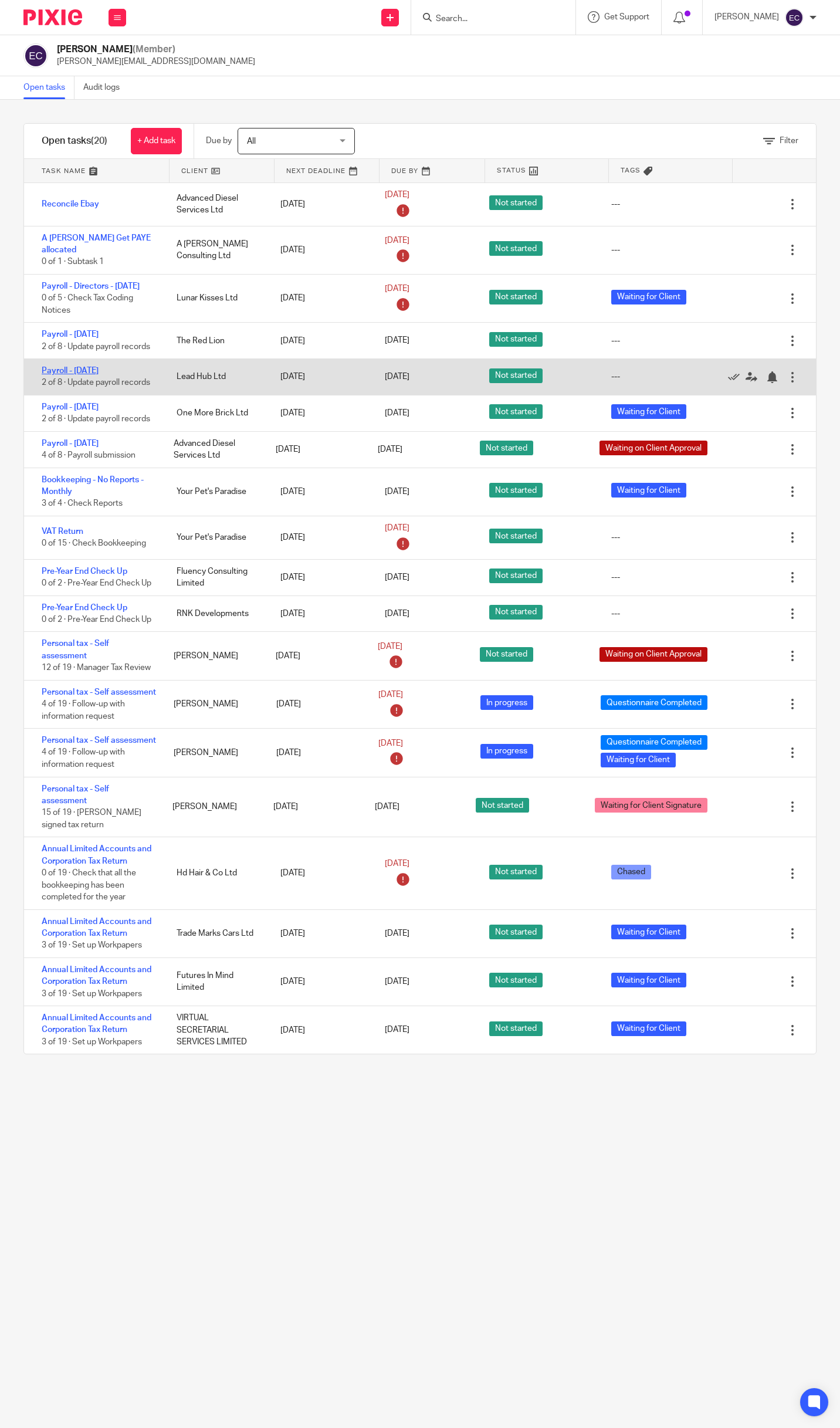
click at [94, 375] on link "Payroll - [DATE]" at bounding box center [70, 371] width 57 height 8
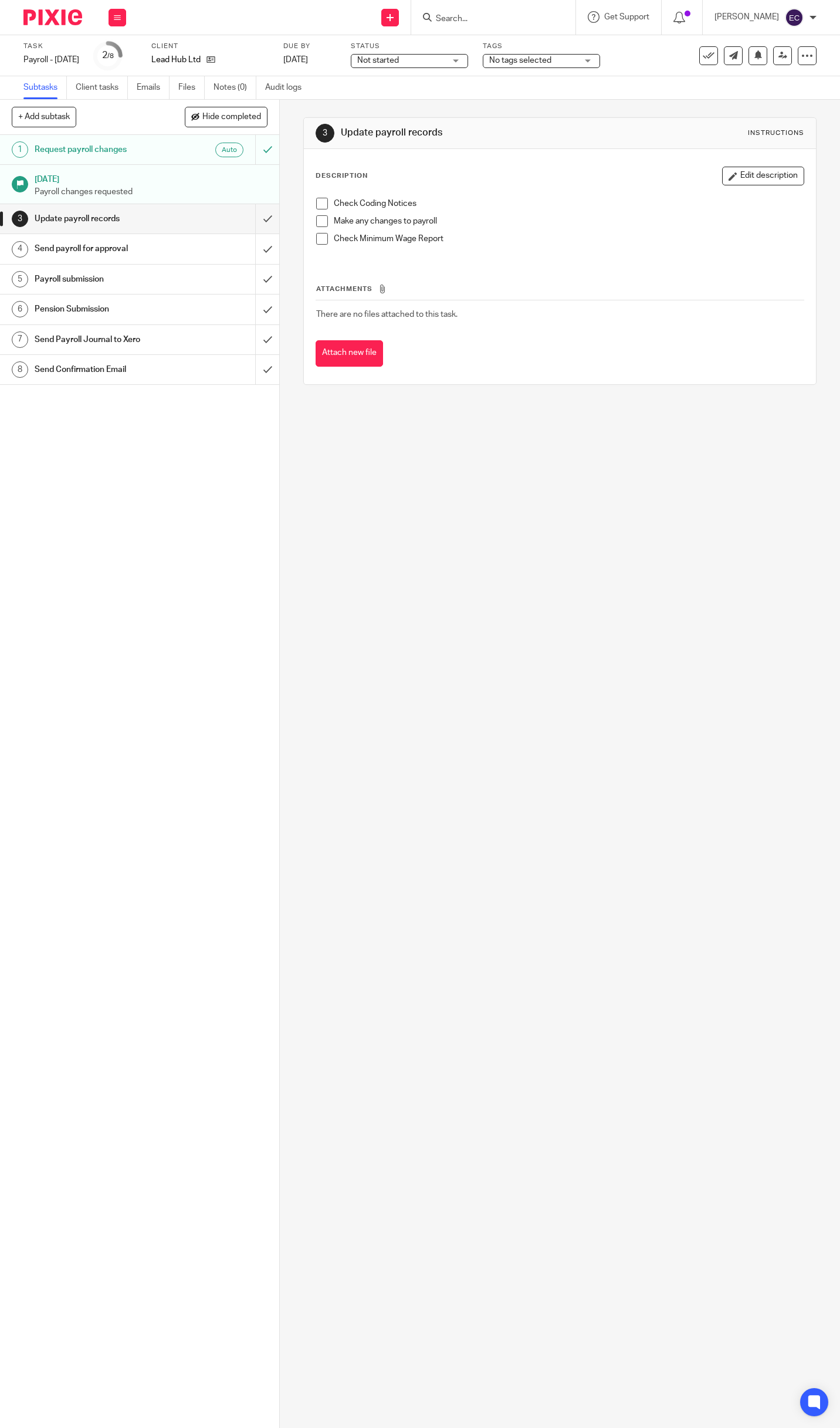
click at [113, 148] on h1 "Request payroll changes" at bounding box center [104, 149] width 139 height 17
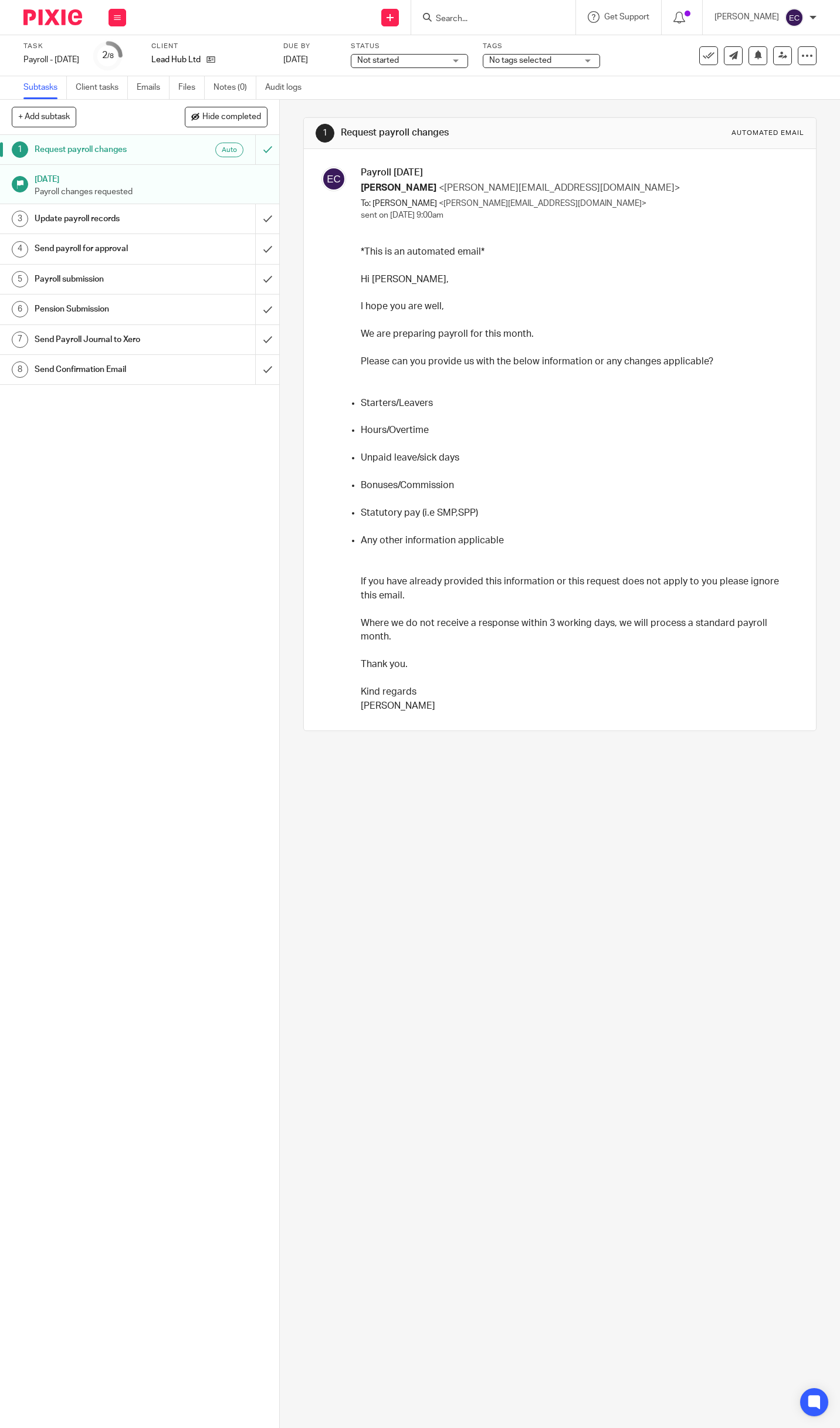
click at [95, 368] on h1 "Send Confirmation Email" at bounding box center [104, 369] width 139 height 17
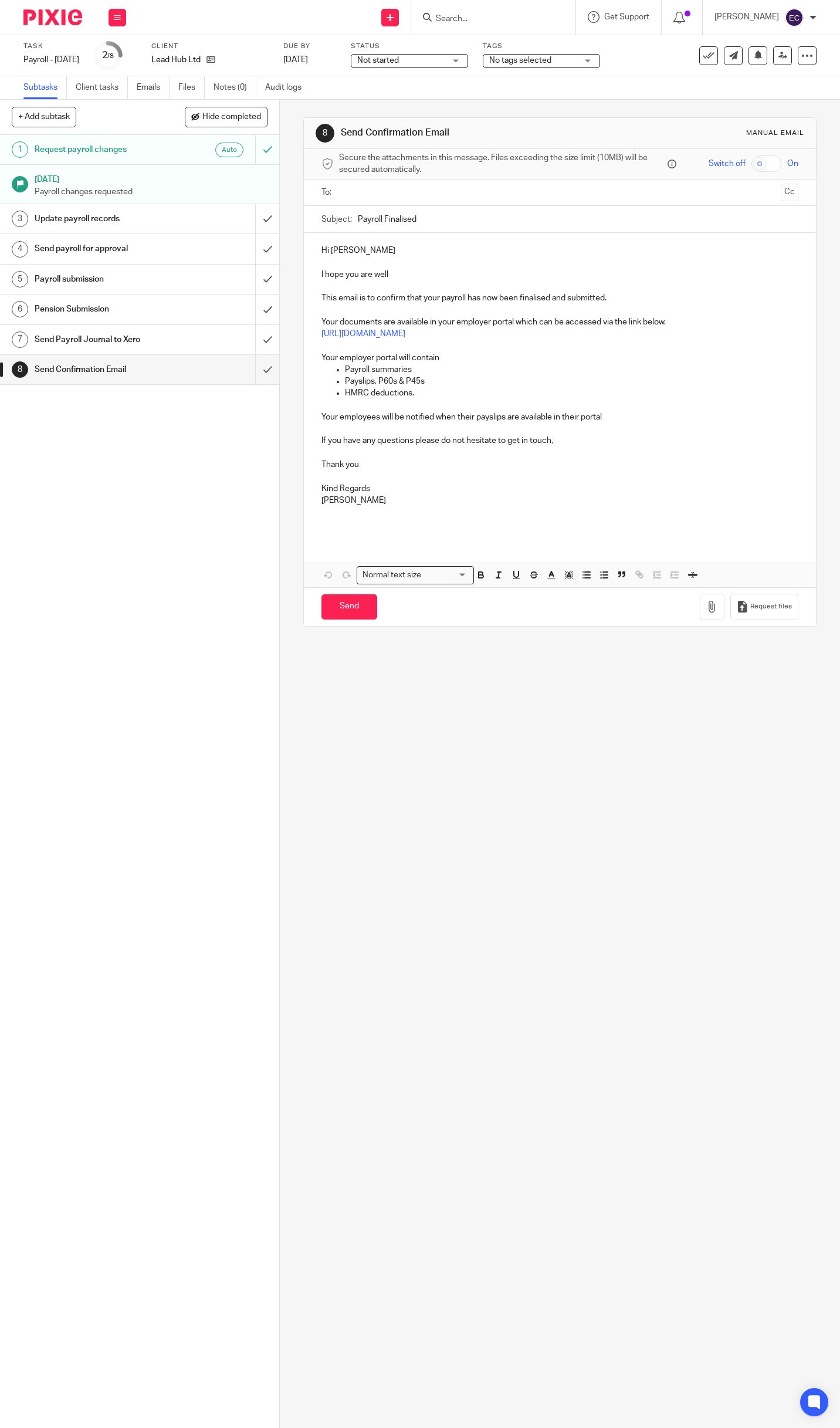
click at [362, 190] on input "text" at bounding box center [560, 192] width 433 height 13
click at [332, 605] on input "Send" at bounding box center [349, 609] width 55 height 25
type input "Sent"
click at [703, 52] on icon at bounding box center [708, 56] width 12 height 12
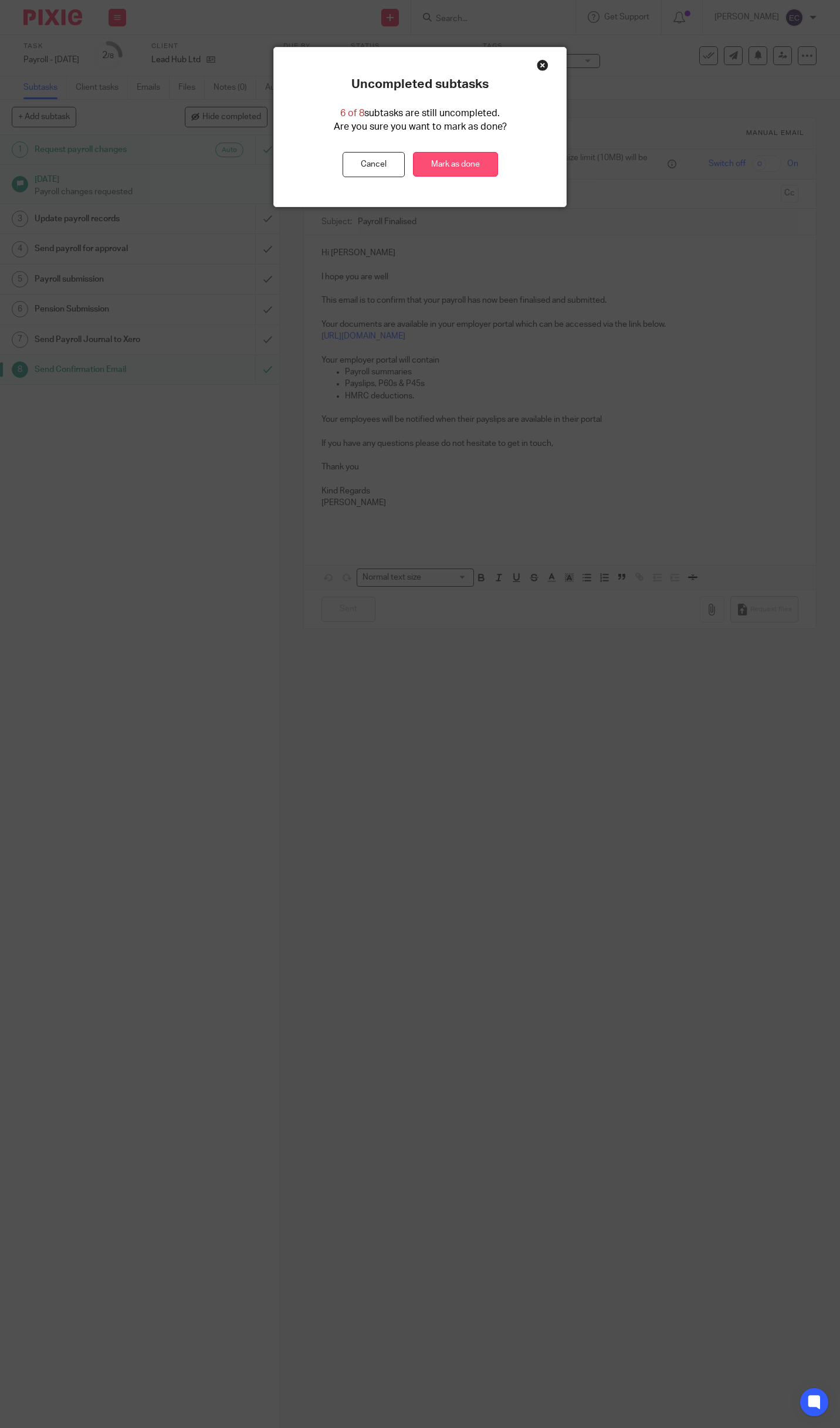
click at [449, 158] on link "Mark as done" at bounding box center [455, 164] width 85 height 25
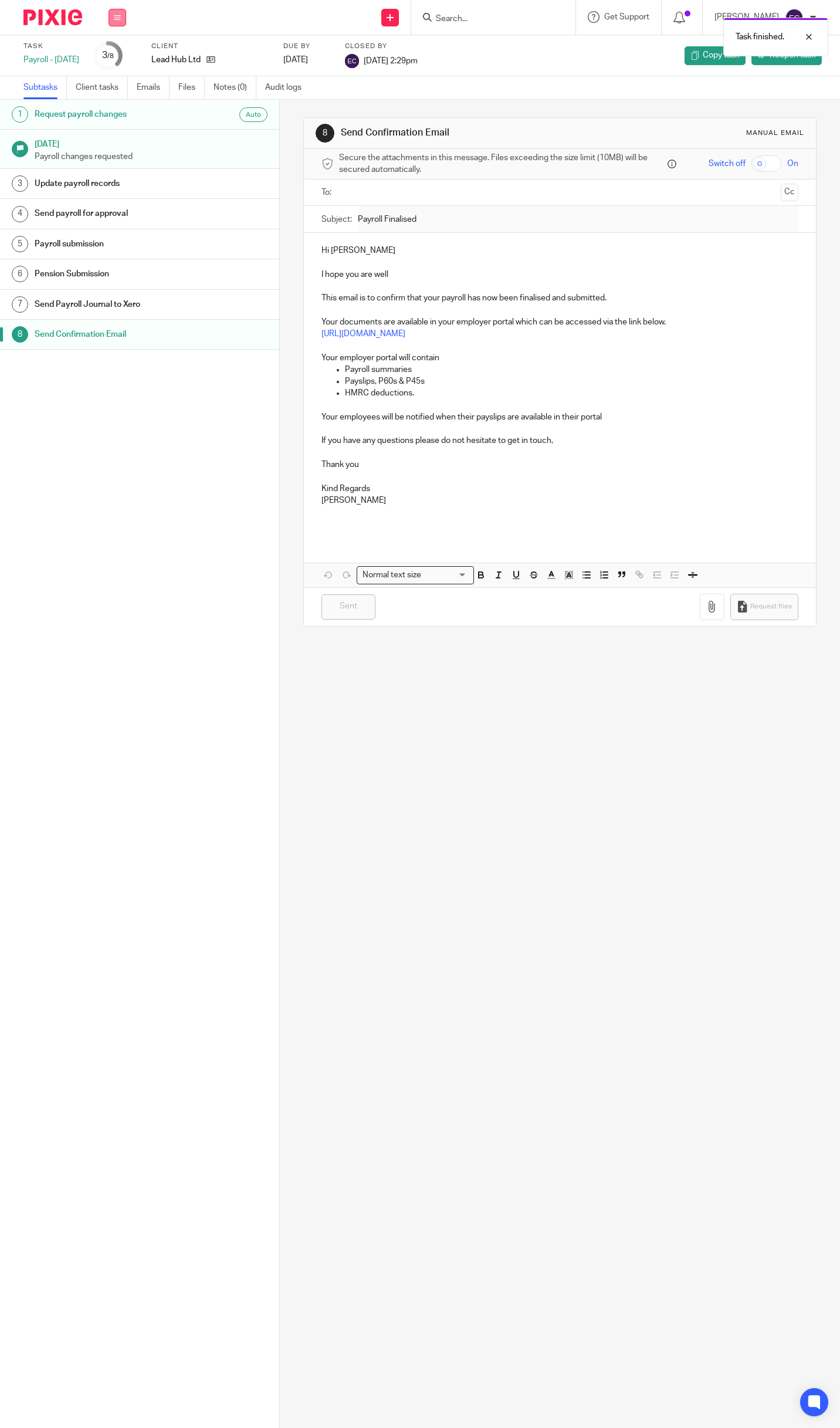
click at [117, 13] on button at bounding box center [117, 17] width 17 height 17
click at [112, 106] on link "Team" at bounding box center [111, 106] width 19 height 8
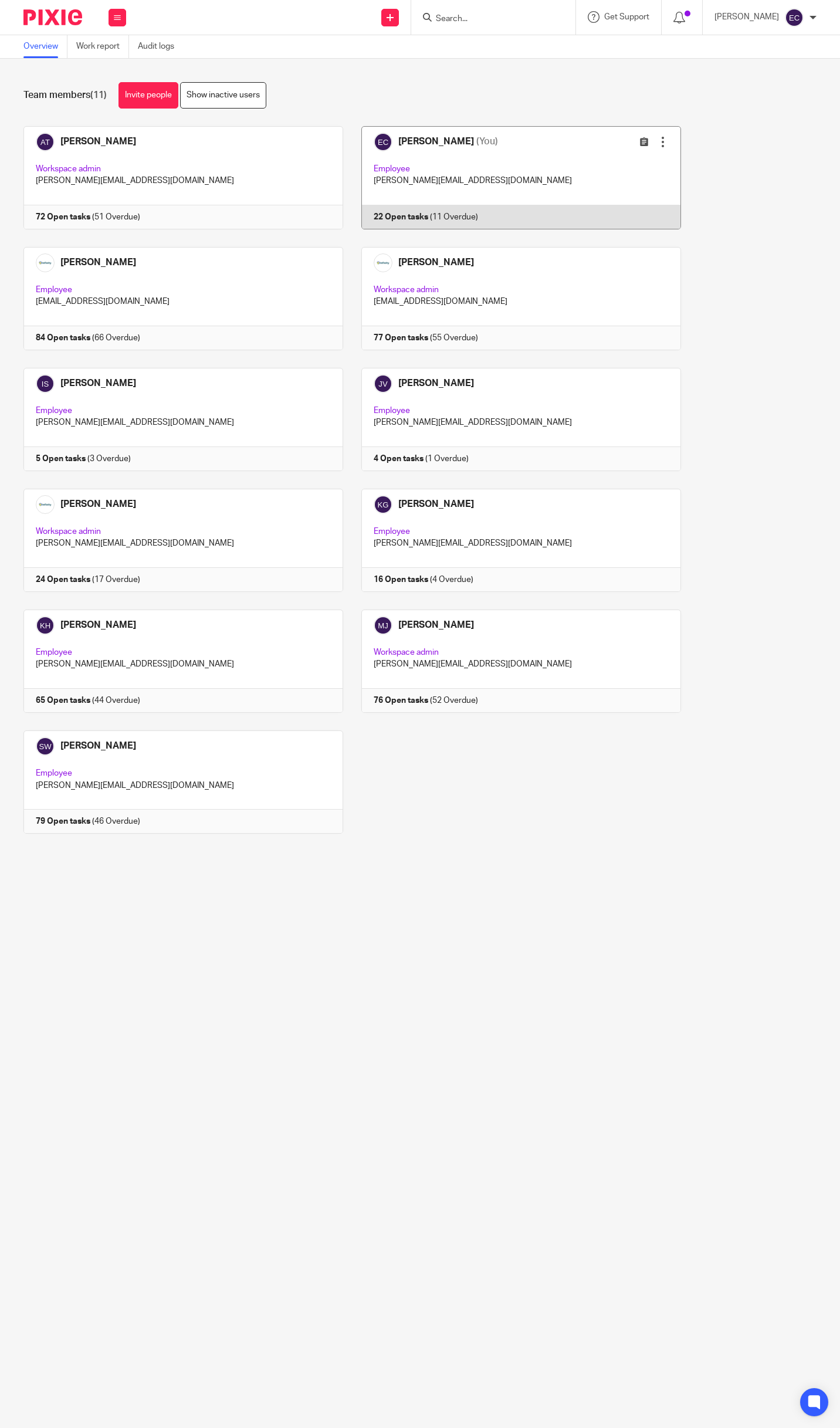
click at [447, 158] on link at bounding box center [512, 178] width 338 height 103
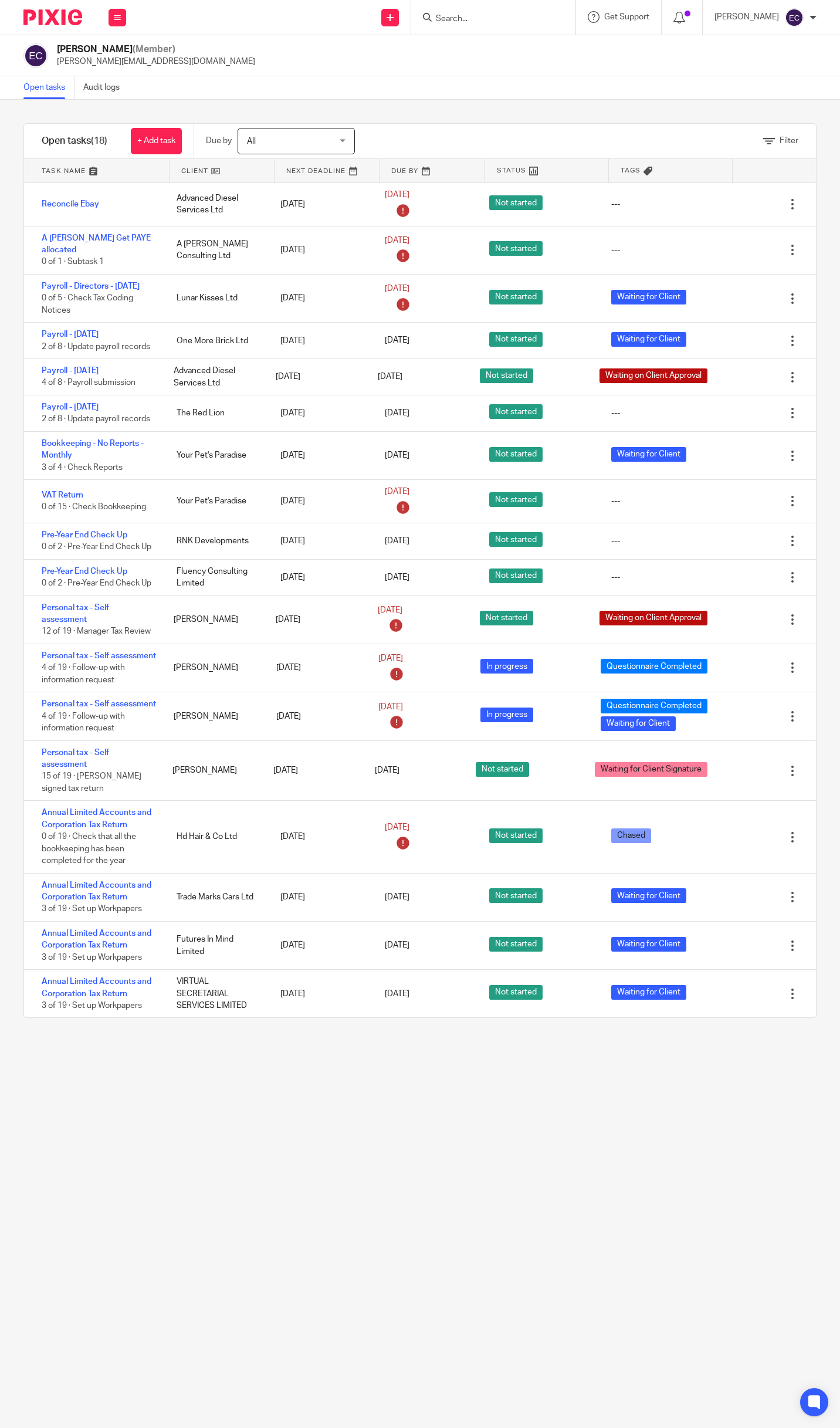
drag, startPoint x: 839, startPoint y: 418, endPoint x: 312, endPoint y: -40, distance: 698.2
click at [312, 0] on html "Work Email Clients Team Reports Work Email Clients Team Reports Settings Send n…" at bounding box center [420, 714] width 840 height 1428
click at [118, 12] on button at bounding box center [117, 17] width 17 height 17
click at [119, 101] on li "Team" at bounding box center [117, 106] width 31 height 17
click at [115, 105] on link "Team" at bounding box center [112, 106] width 21 height 8
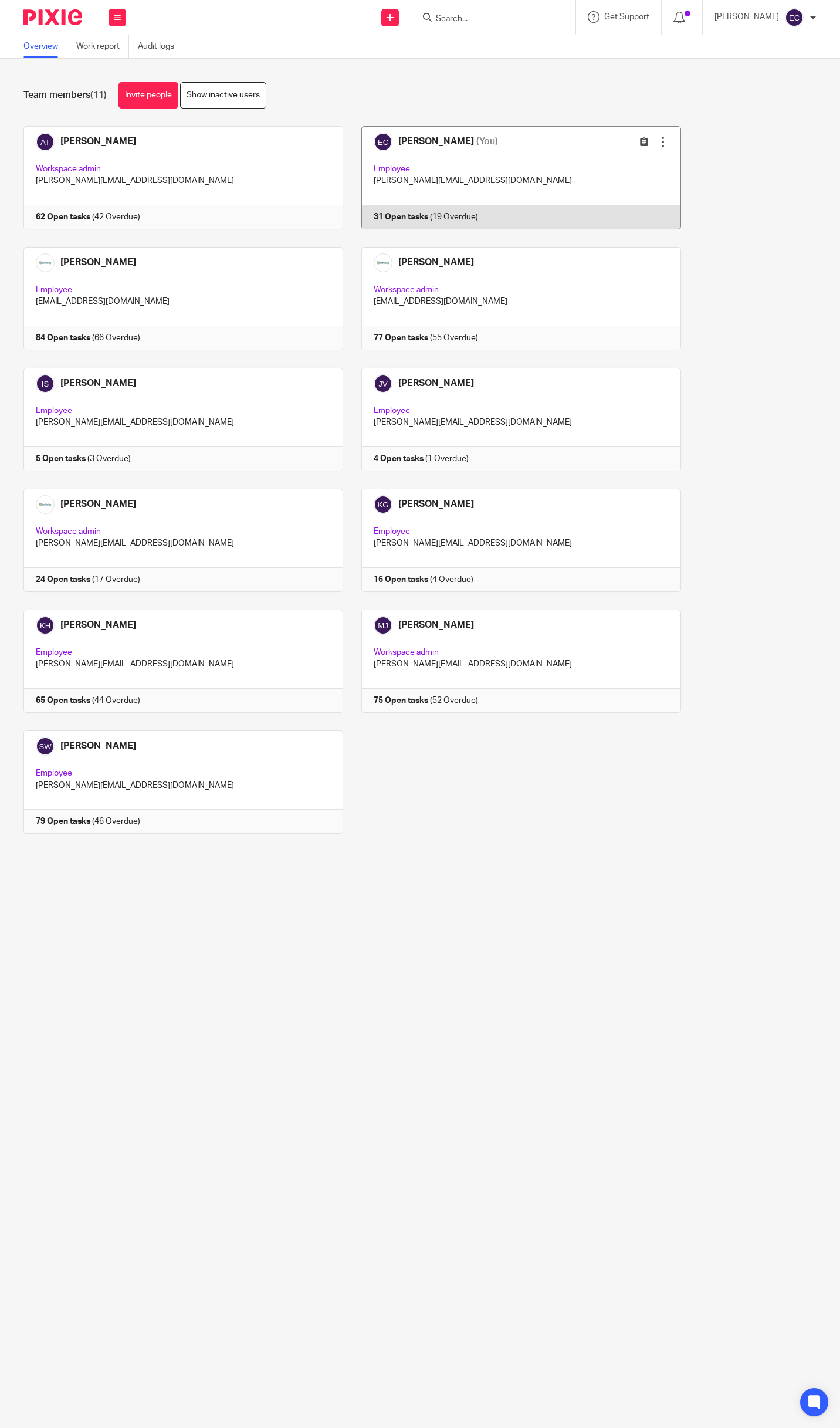
click at [443, 162] on link at bounding box center [512, 178] width 338 height 103
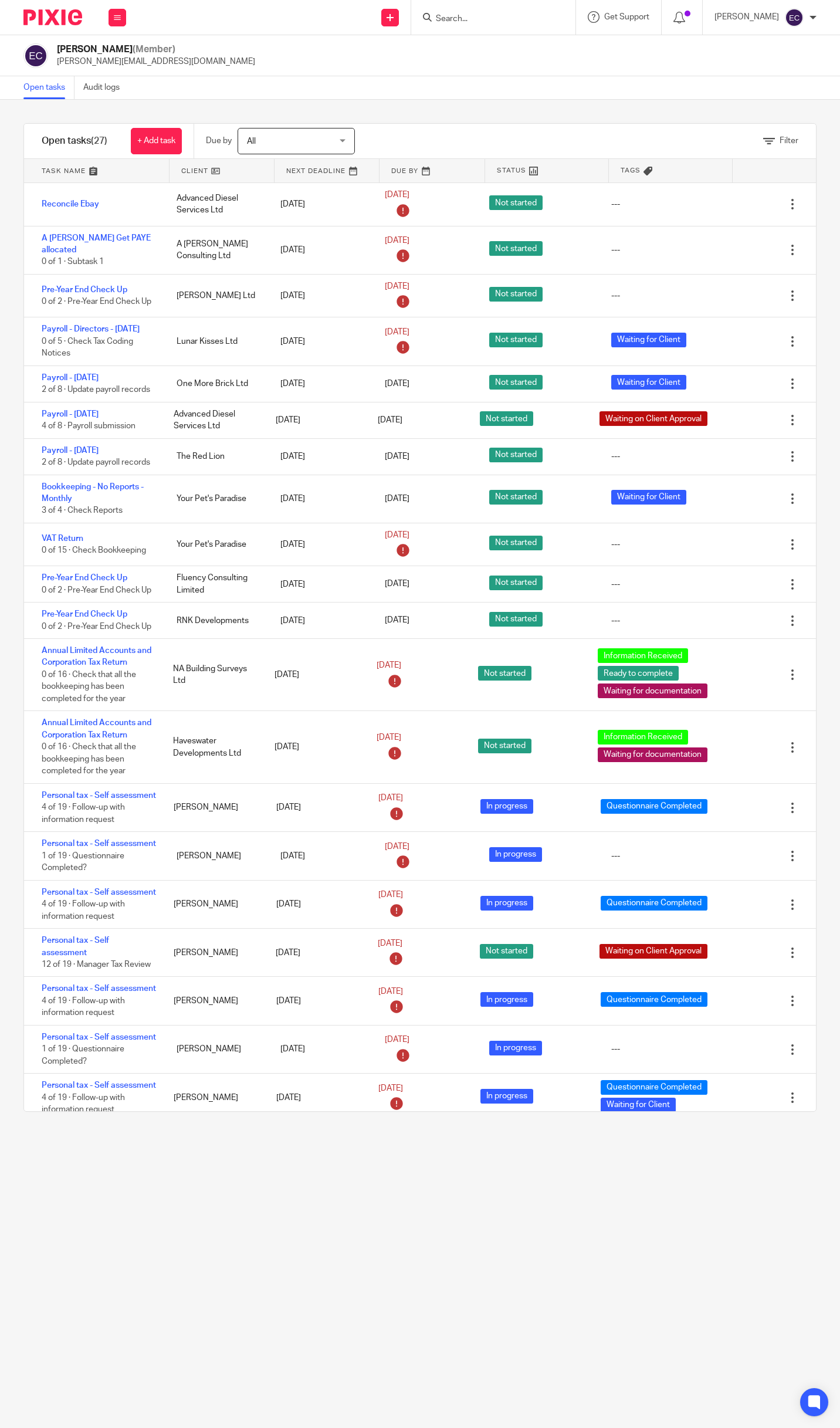
click at [56, 167] on link at bounding box center [97, 171] width 146 height 24
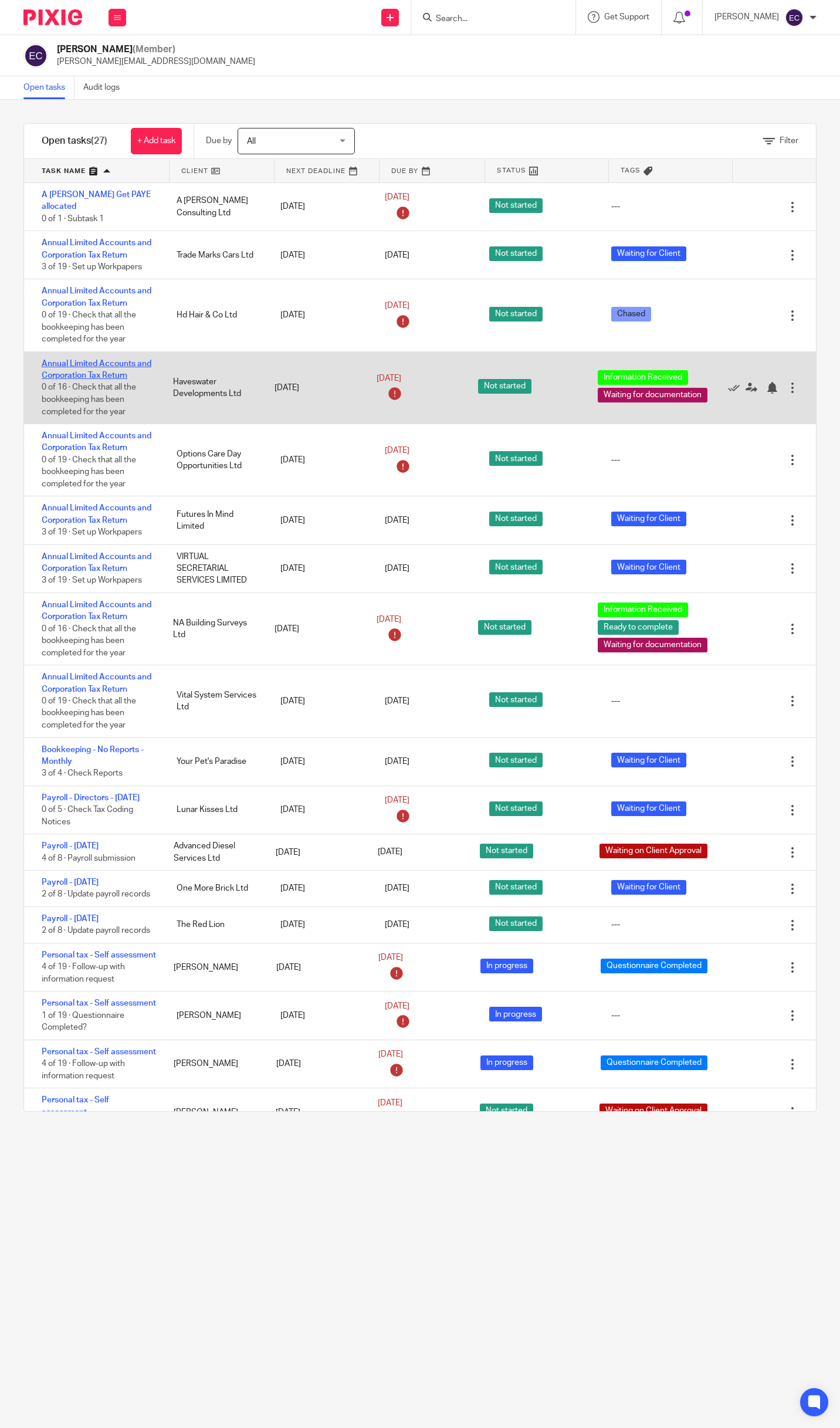
click at [89, 368] on link "Annual Limited Accounts and Corporation Tax Return" at bounding box center [96, 369] width 110 height 20
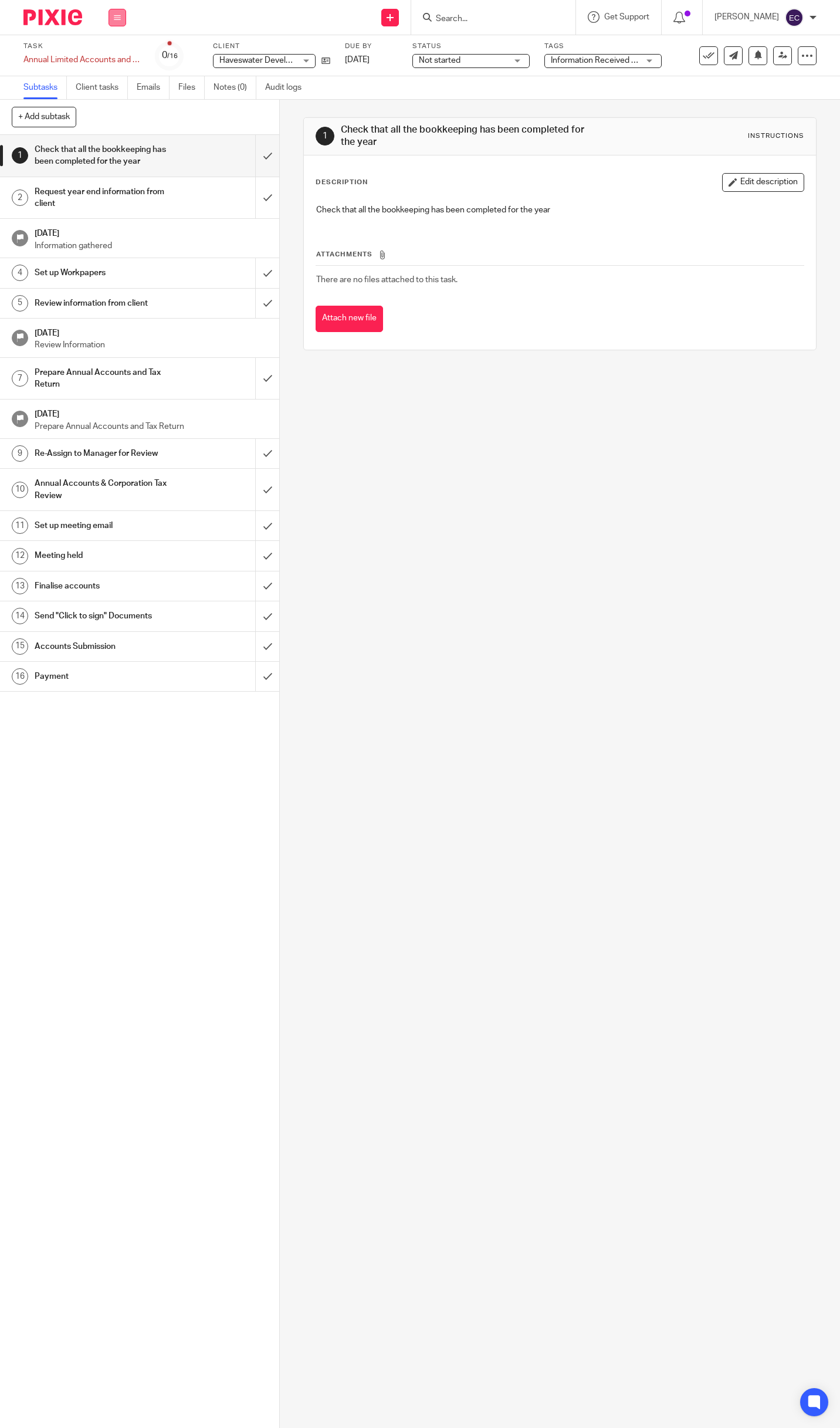
click at [120, 15] on icon at bounding box center [117, 17] width 7 height 7
click at [112, 52] on link "Work" at bounding box center [112, 55] width 21 height 8
